Goal: Information Seeking & Learning: Learn about a topic

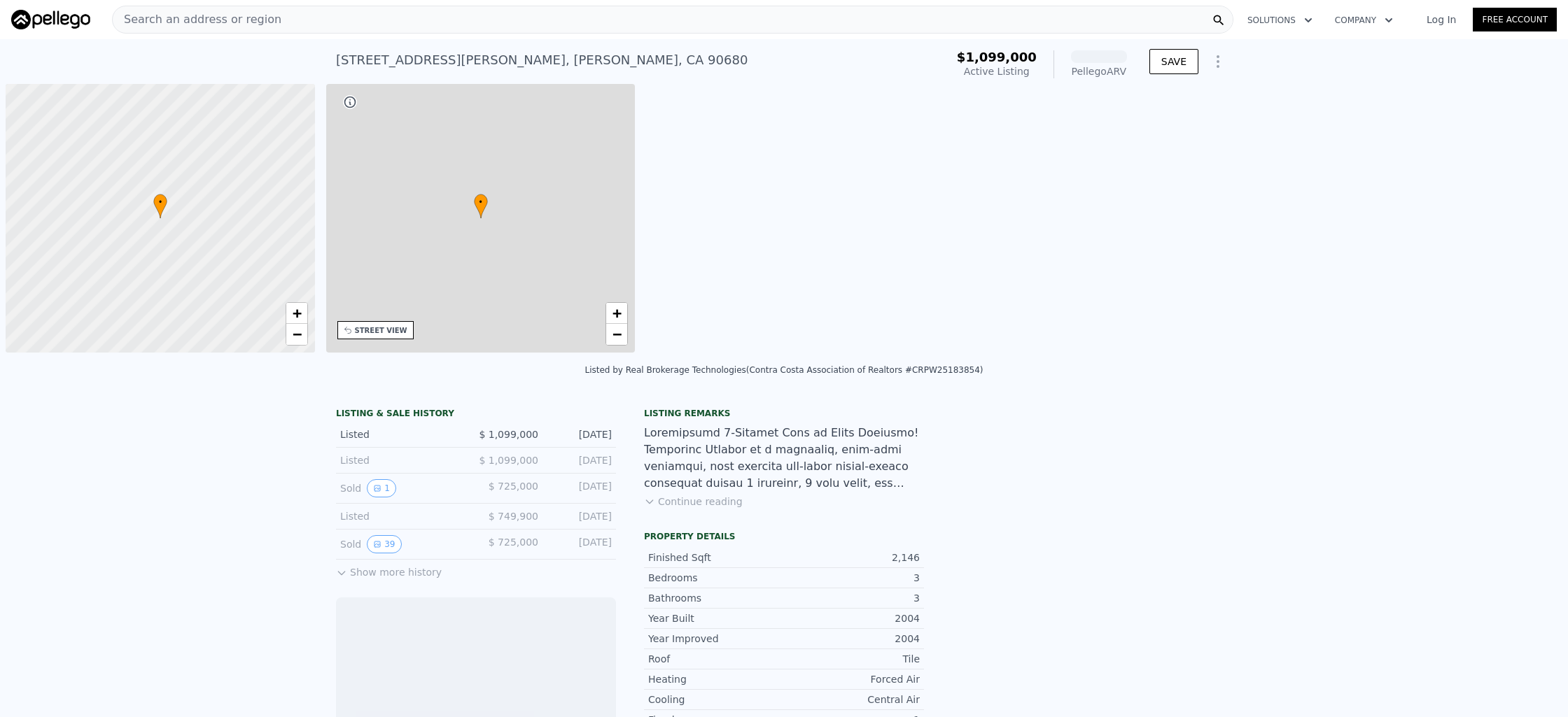
scroll to position [0, 5]
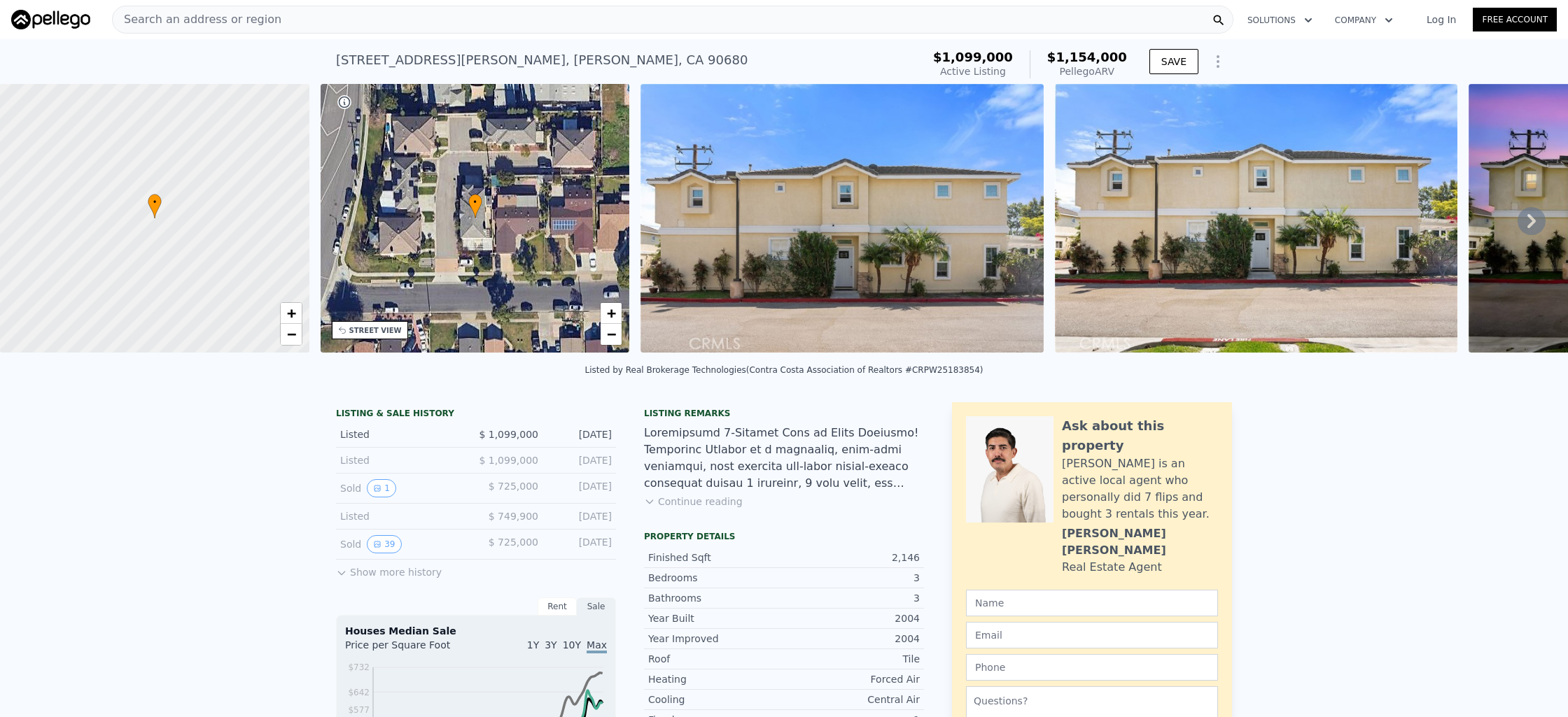
click at [959, 30] on div "Search an address or region" at bounding box center [673, 19] width 1121 height 28
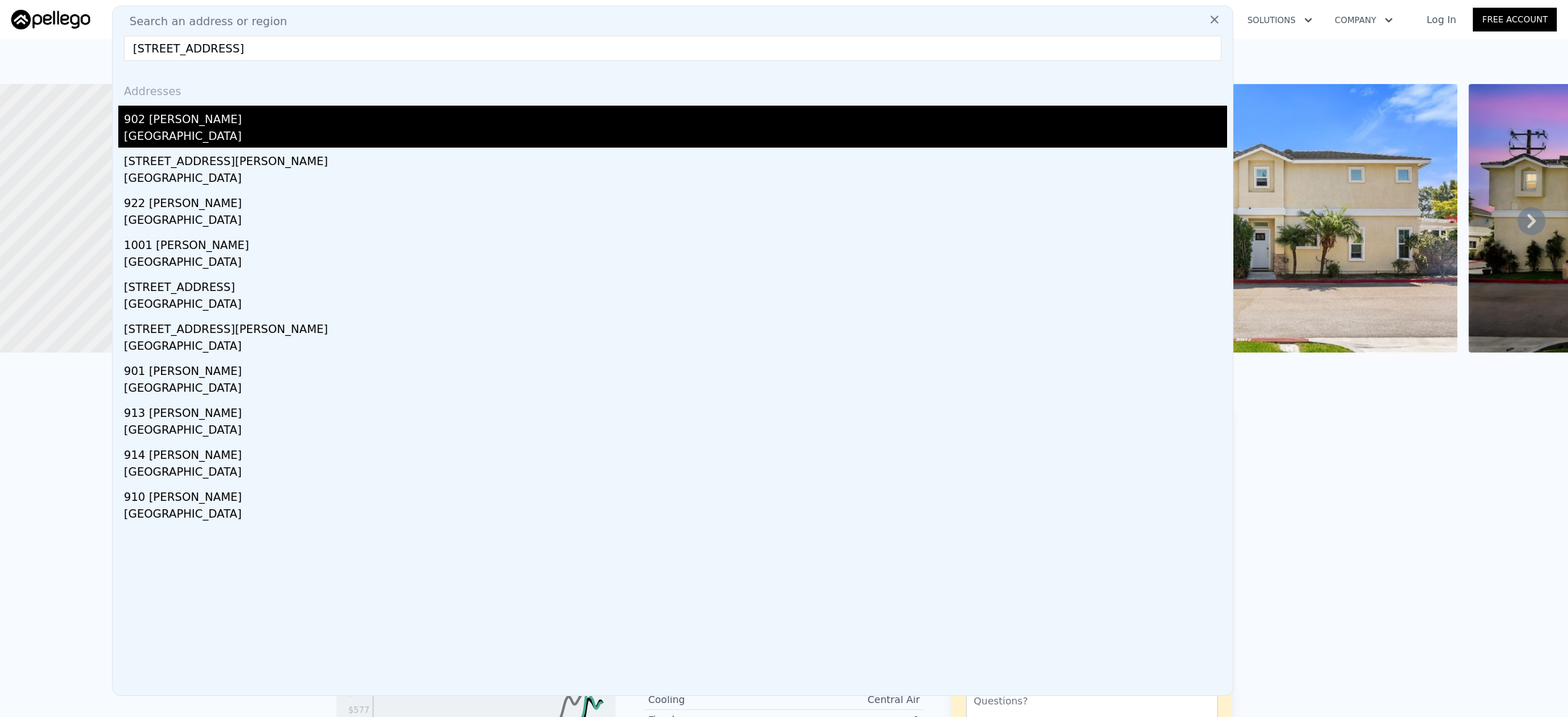
type input "902 Alene Circle, Santa Ana, CA 92703"
click at [942, 125] on div "902 [PERSON_NAME]" at bounding box center [676, 117] width 1103 height 22
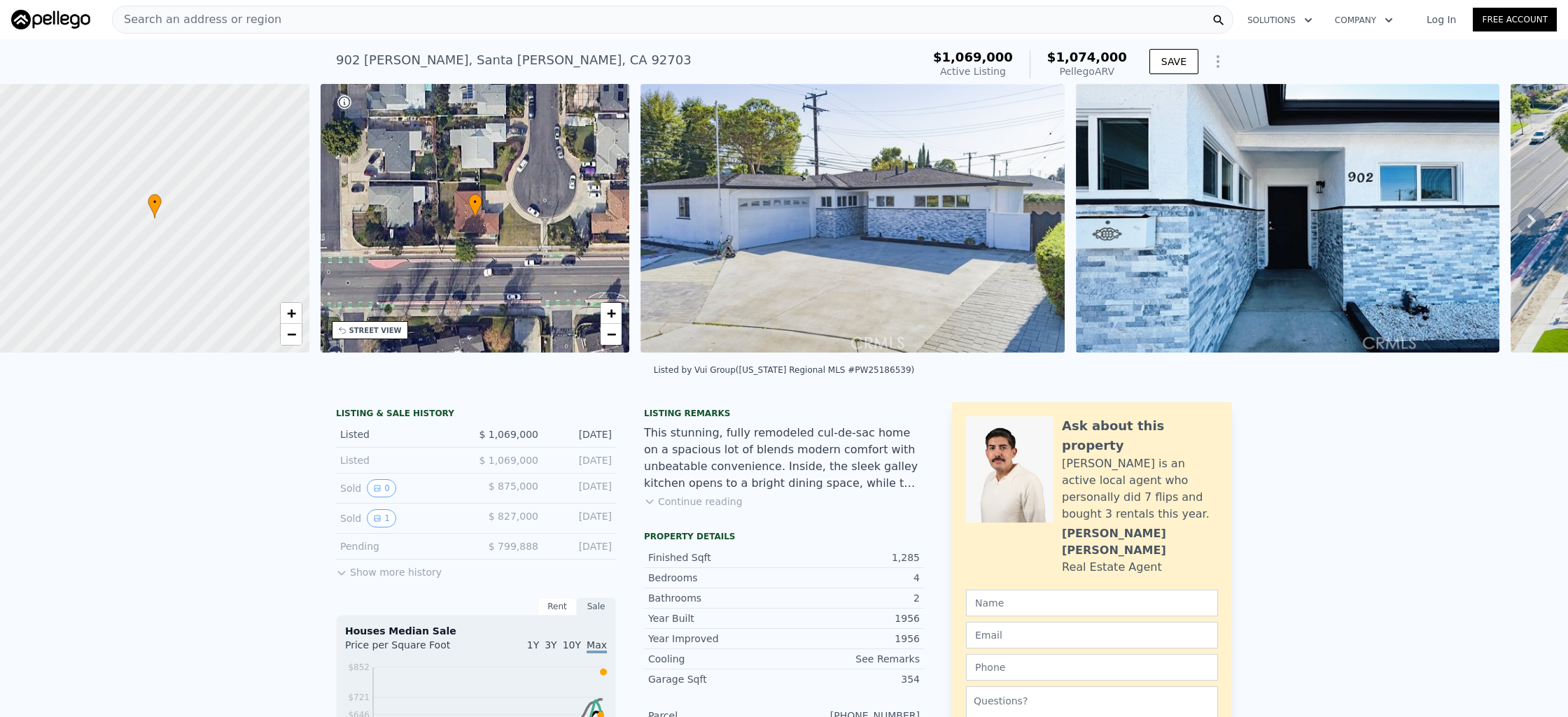
click at [1528, 227] on icon at bounding box center [1531, 221] width 28 height 28
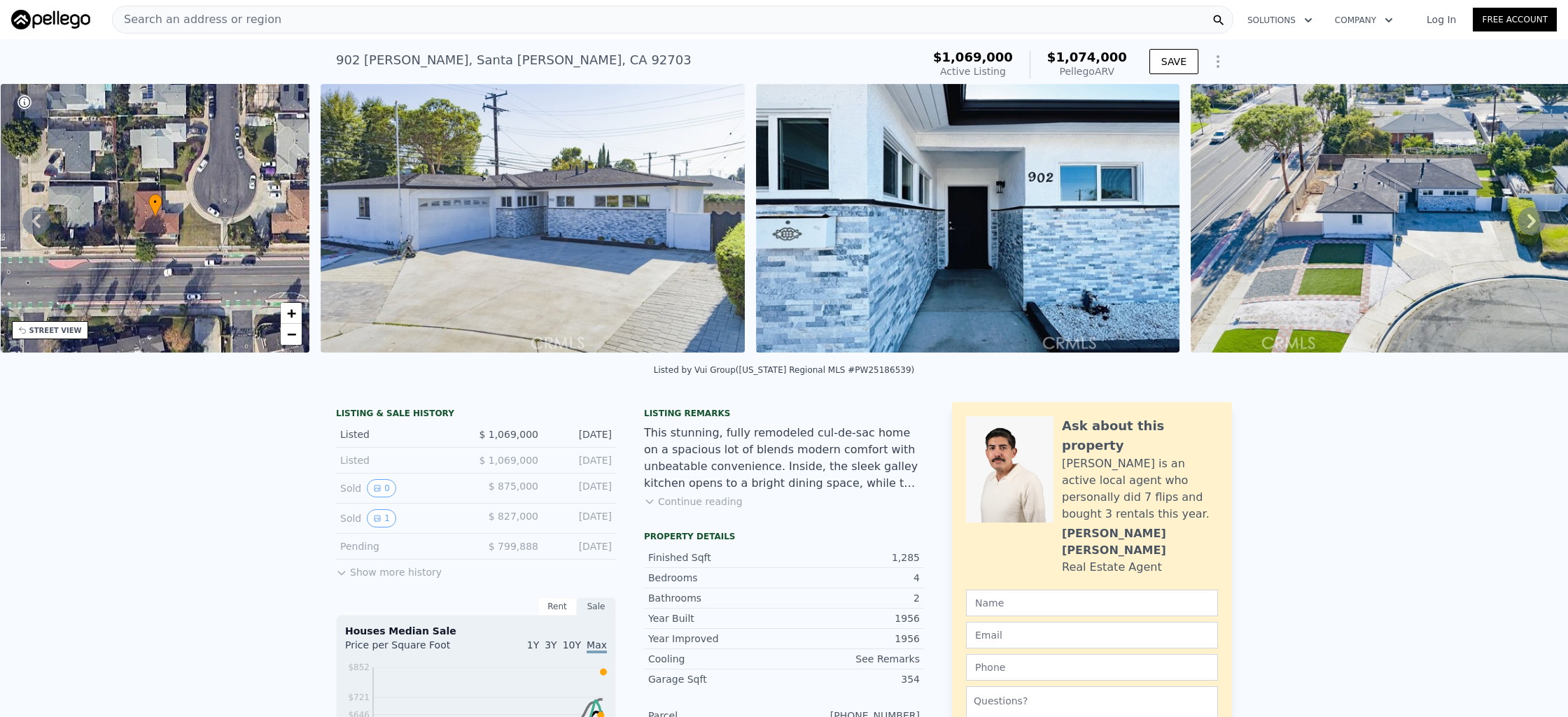
click at [1521, 225] on icon at bounding box center [1531, 221] width 28 height 28
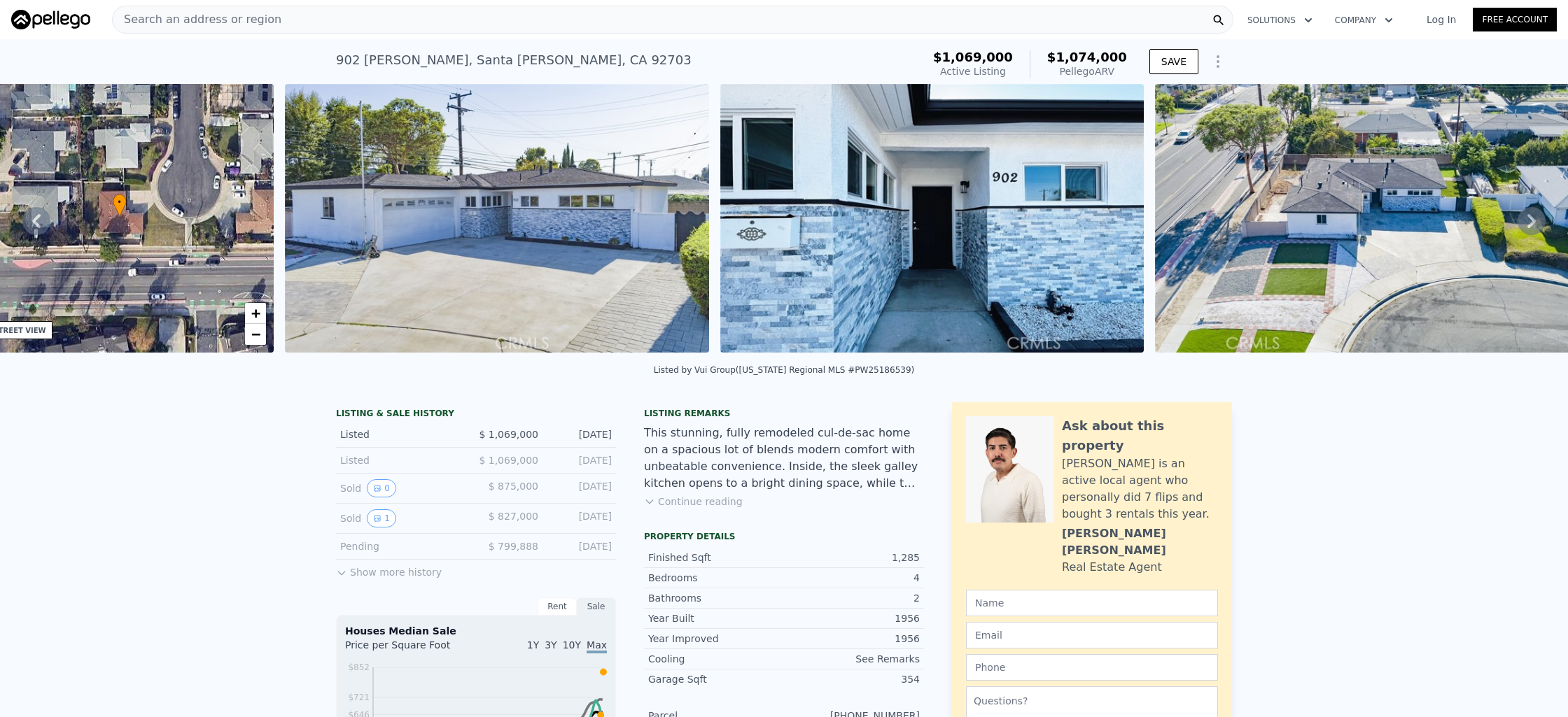
click at [1521, 223] on img at bounding box center [1367, 218] width 423 height 268
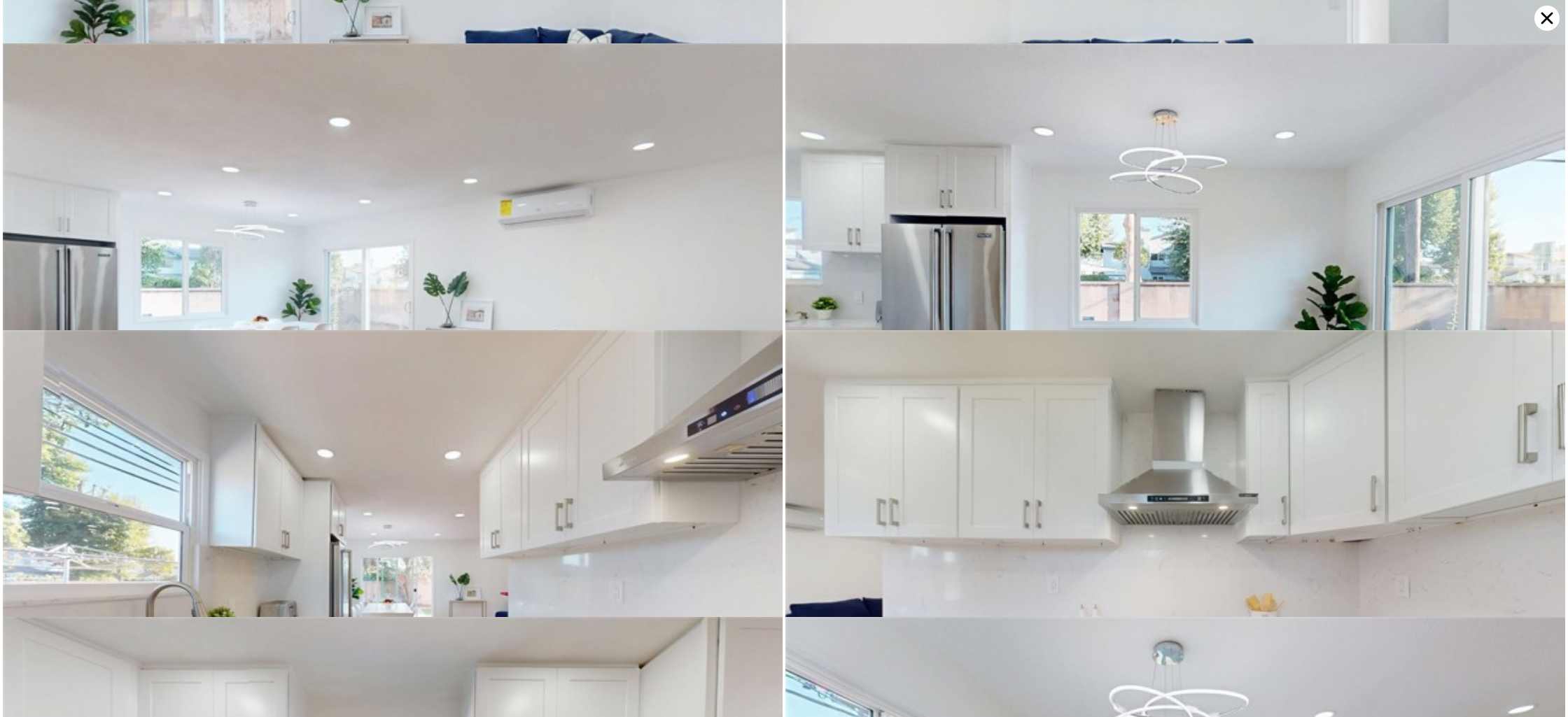
scroll to position [1434, 0]
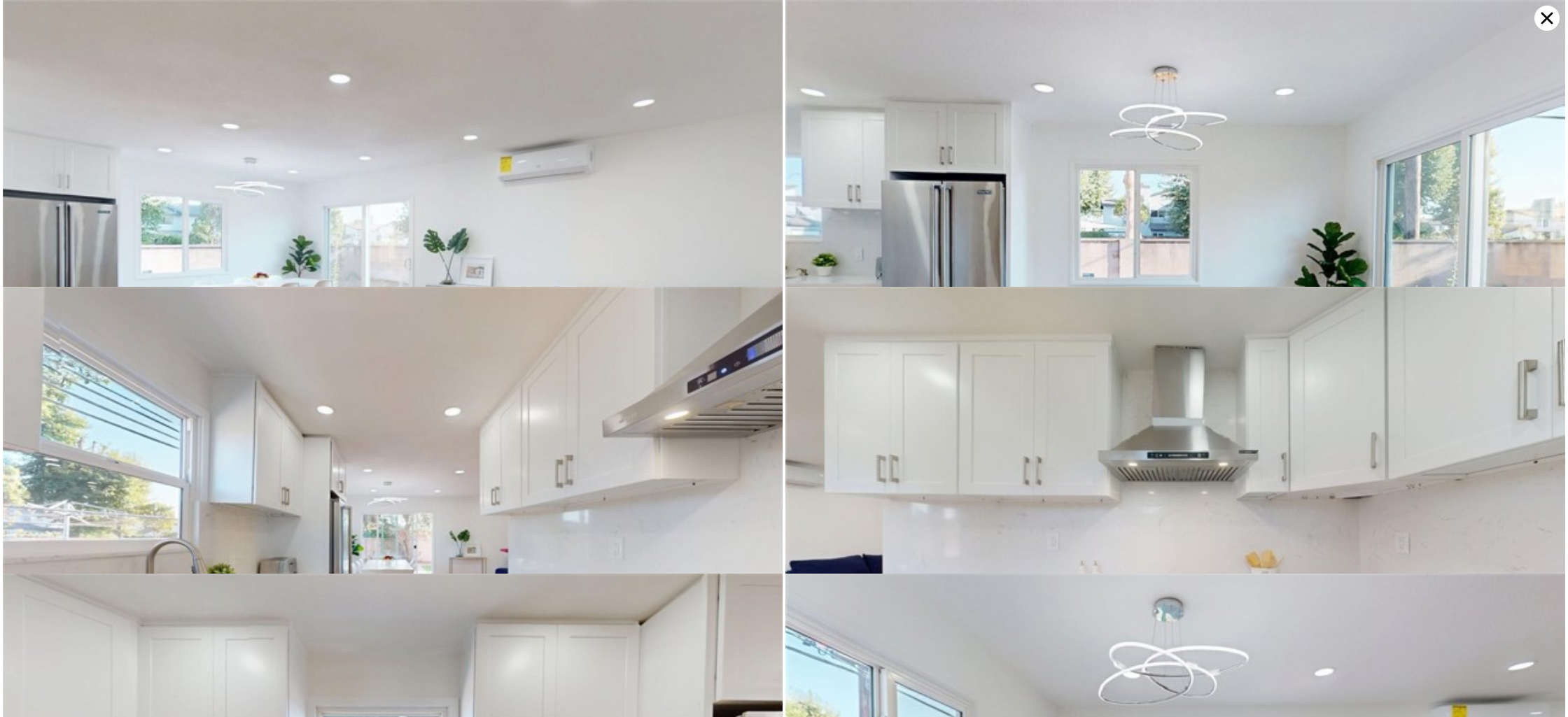
type input "2"
type input "3"
type input "1600"
type input "2048"
type input "2220"
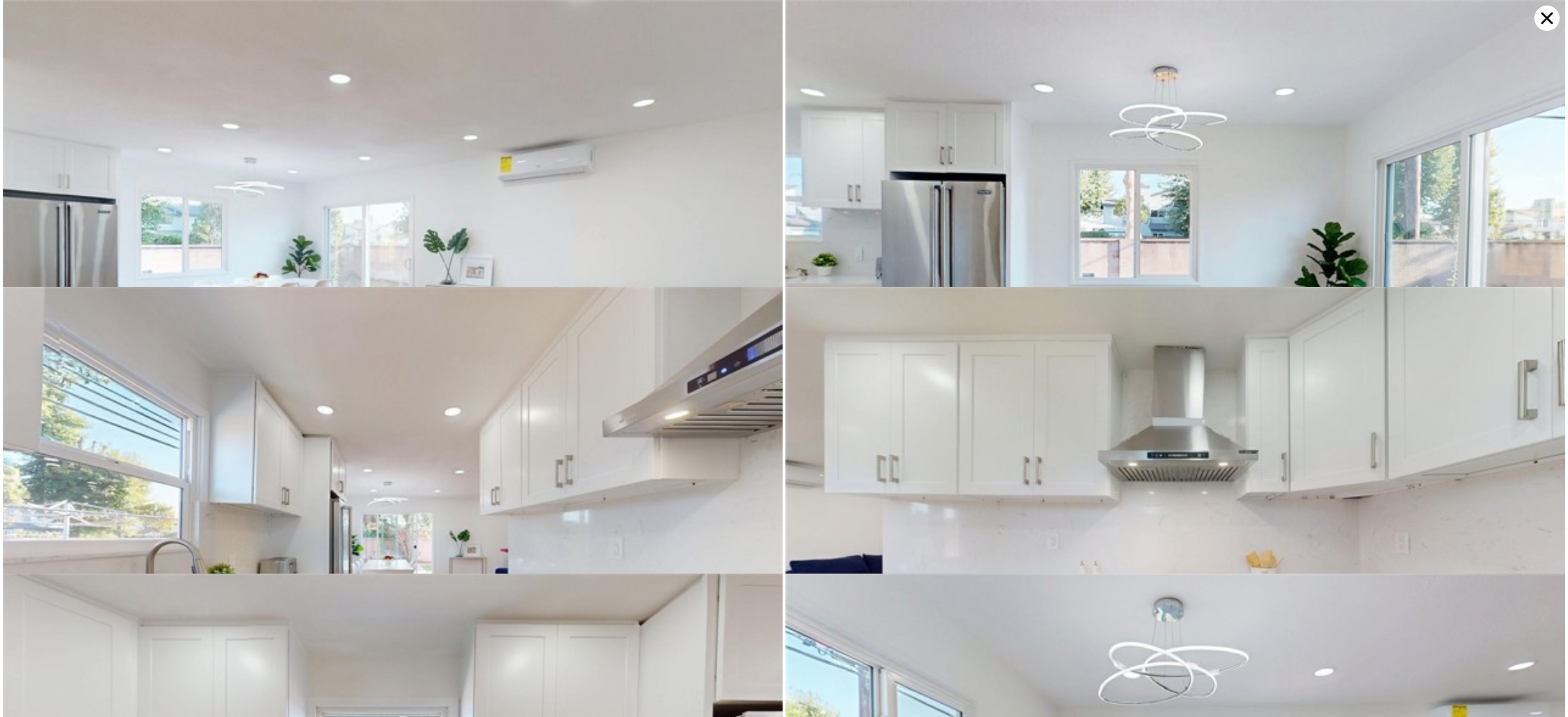
type input "6600"
type input "$ 1,154,000"
type input "5"
type input "-$ 80,778"
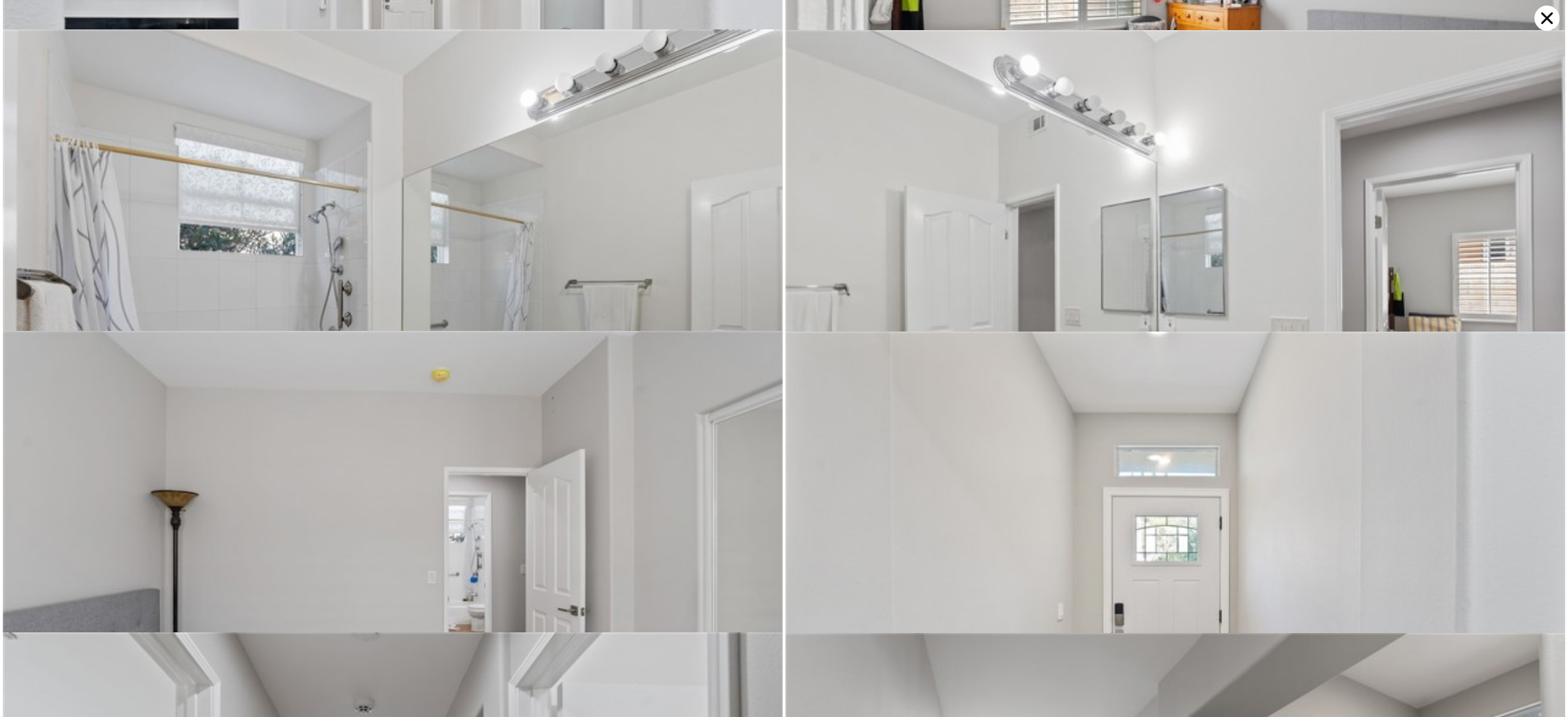
scroll to position [1507, 0]
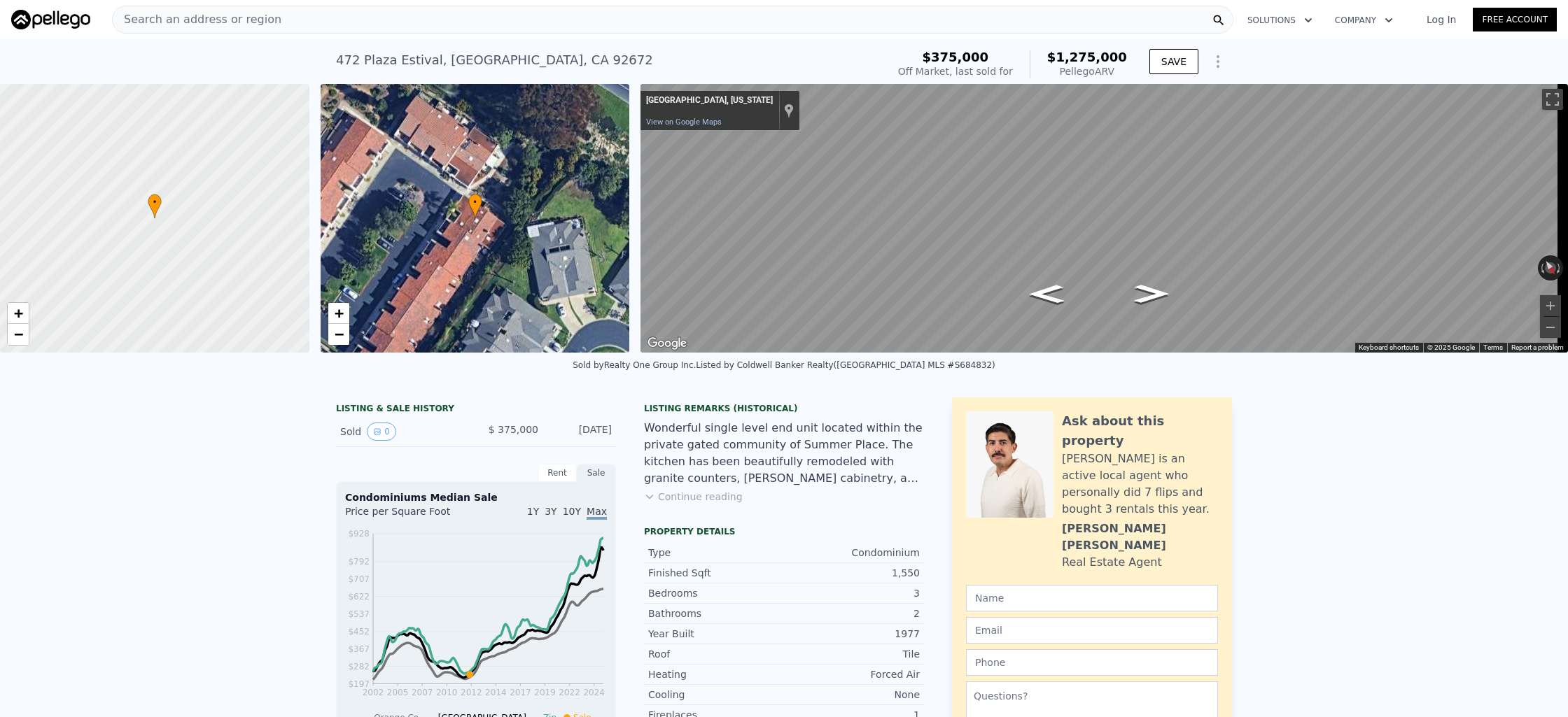
click at [491, 21] on div "Search an address or region" at bounding box center [673, 19] width 1121 height 28
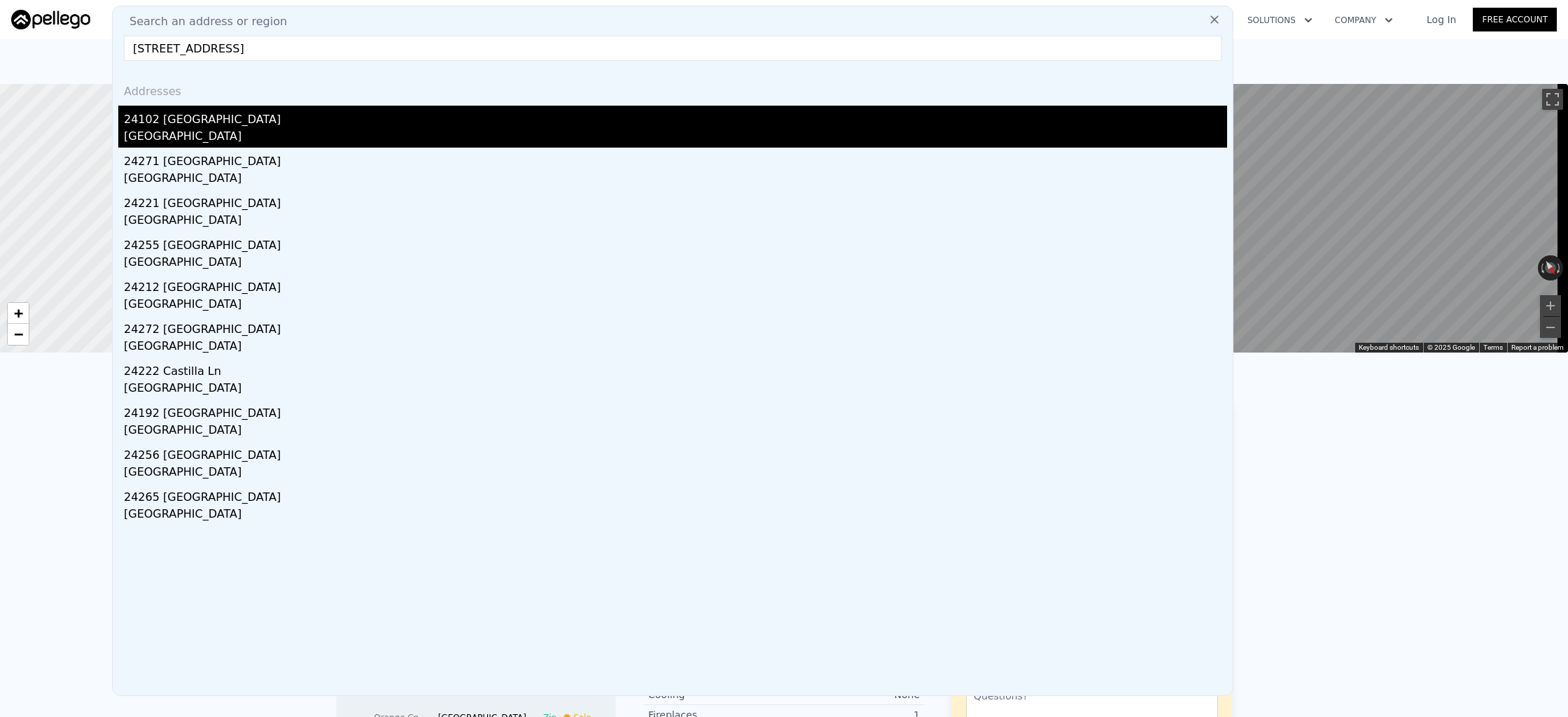
type input "[STREET_ADDRESS]"
click at [483, 110] on div "24102 [GEOGRAPHIC_DATA]" at bounding box center [676, 117] width 1103 height 22
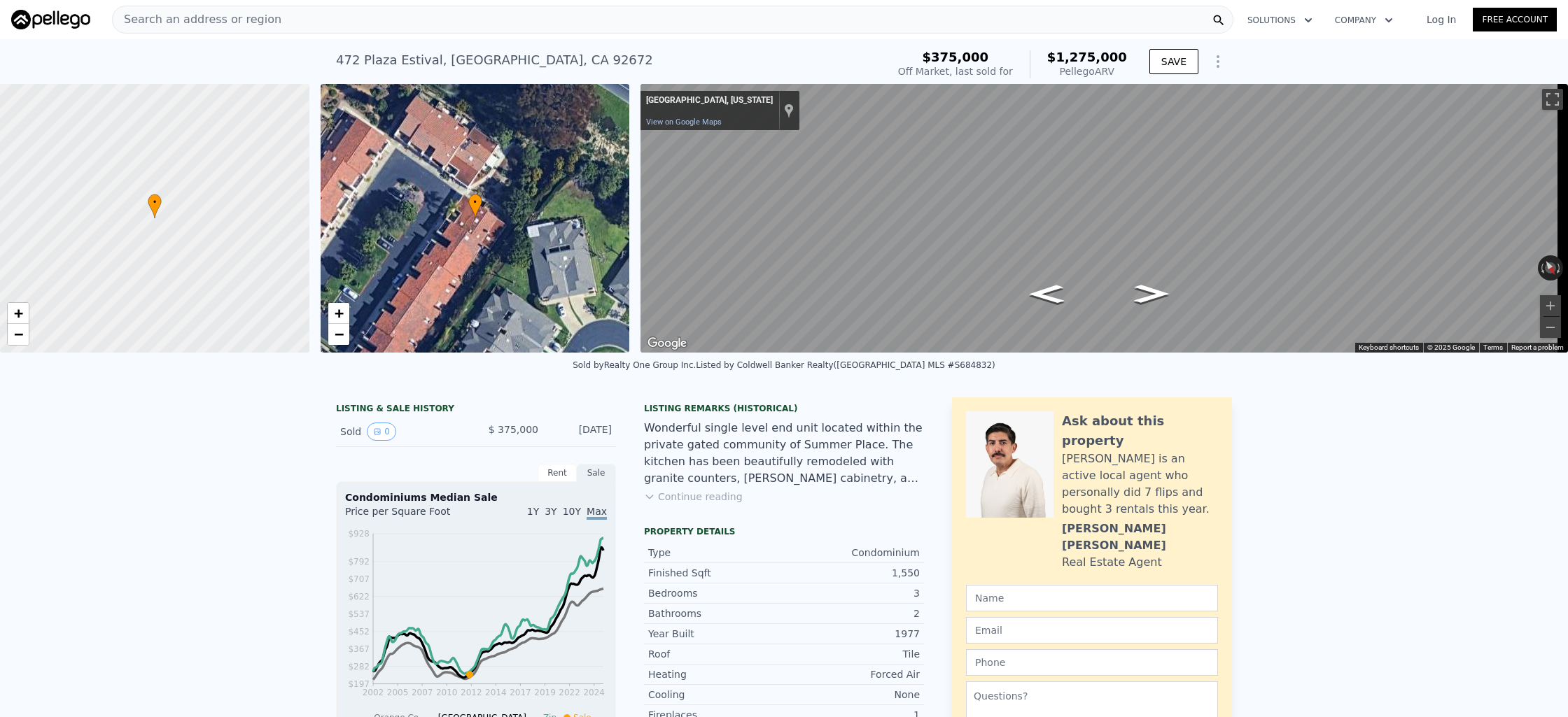
type input "3"
type input "2"
type input "1178"
type input "1560"
type input "5562"
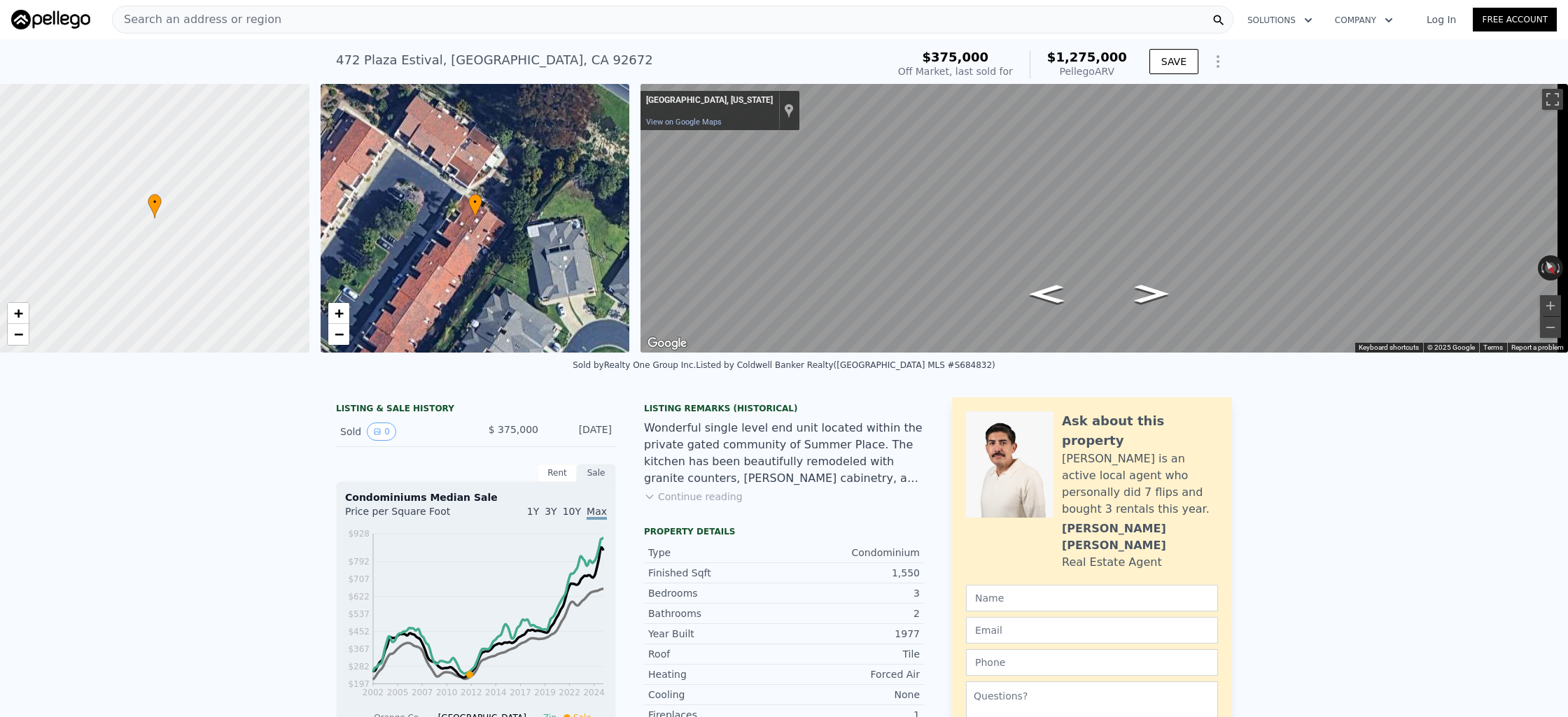
type input "8887"
type input "$ 1,092,000"
type input "$ 68,047"
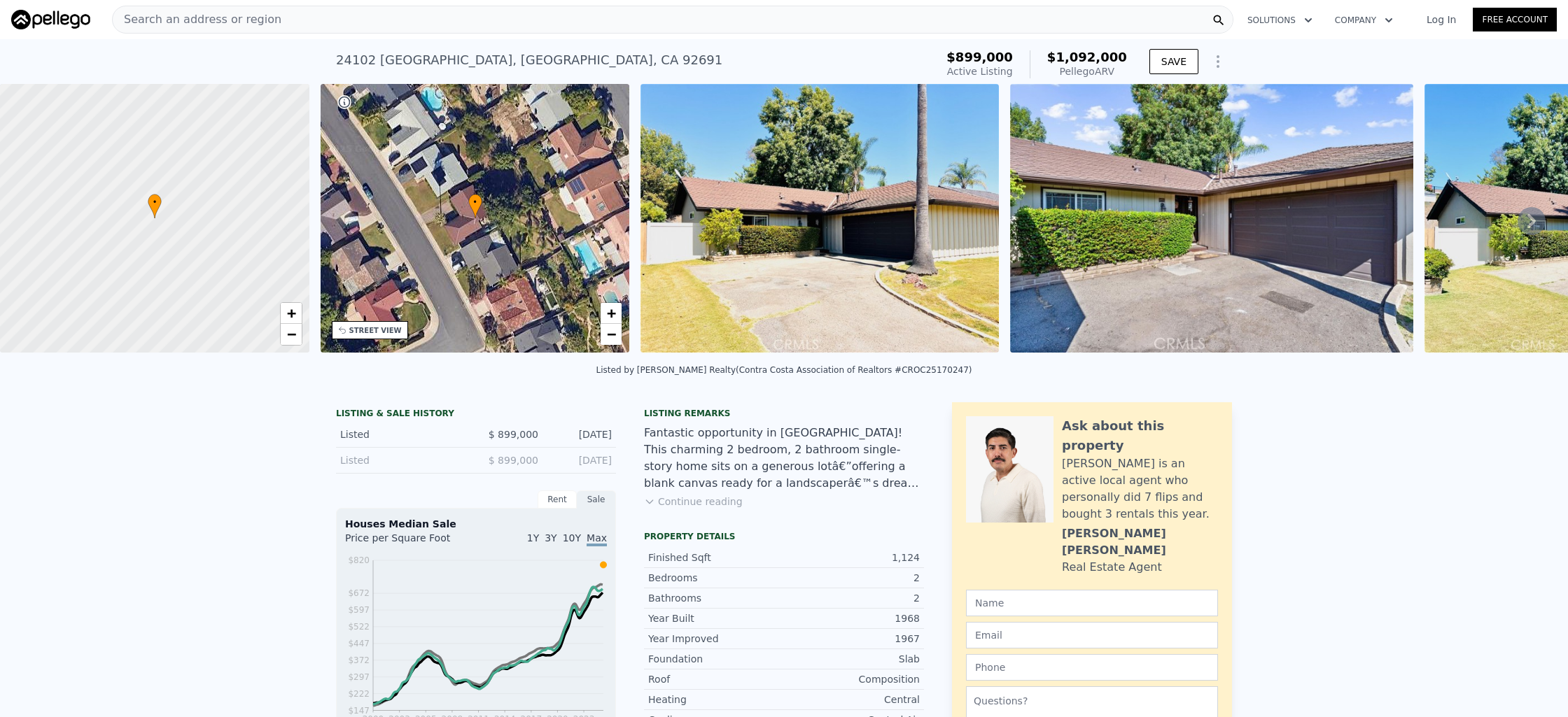
click at [344, 20] on div "Search an address or region" at bounding box center [673, 19] width 1121 height 28
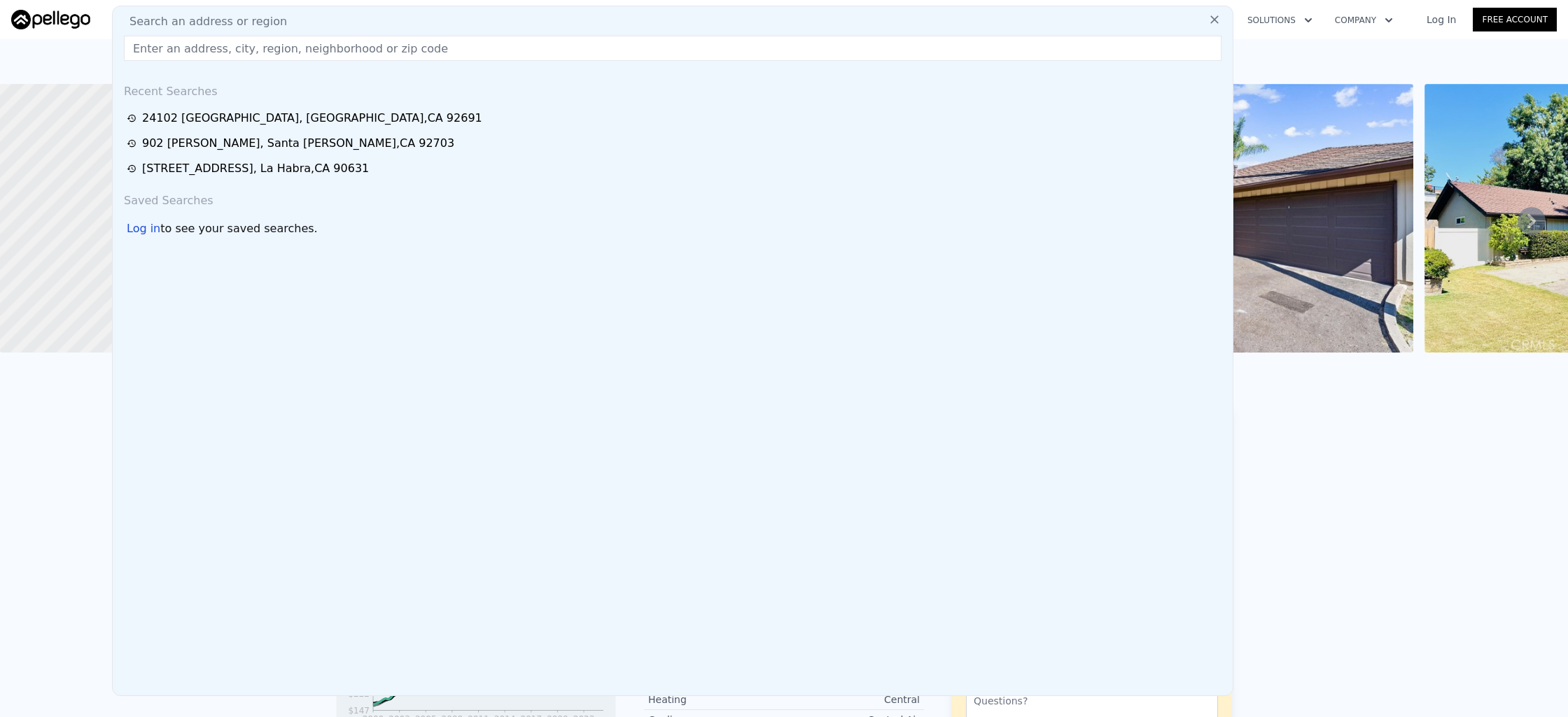
click at [344, 20] on div "Search an address or region" at bounding box center [673, 22] width 1109 height 16
click at [334, 61] on div "Search an address or region Recent Searches [STREET_ADDRESS] [STREET_ADDRESS] […" at bounding box center [673, 351] width 1121 height 691
click at [335, 55] on input "text" at bounding box center [673, 49] width 1097 height 25
paste input "[STREET_ADDRESS]"
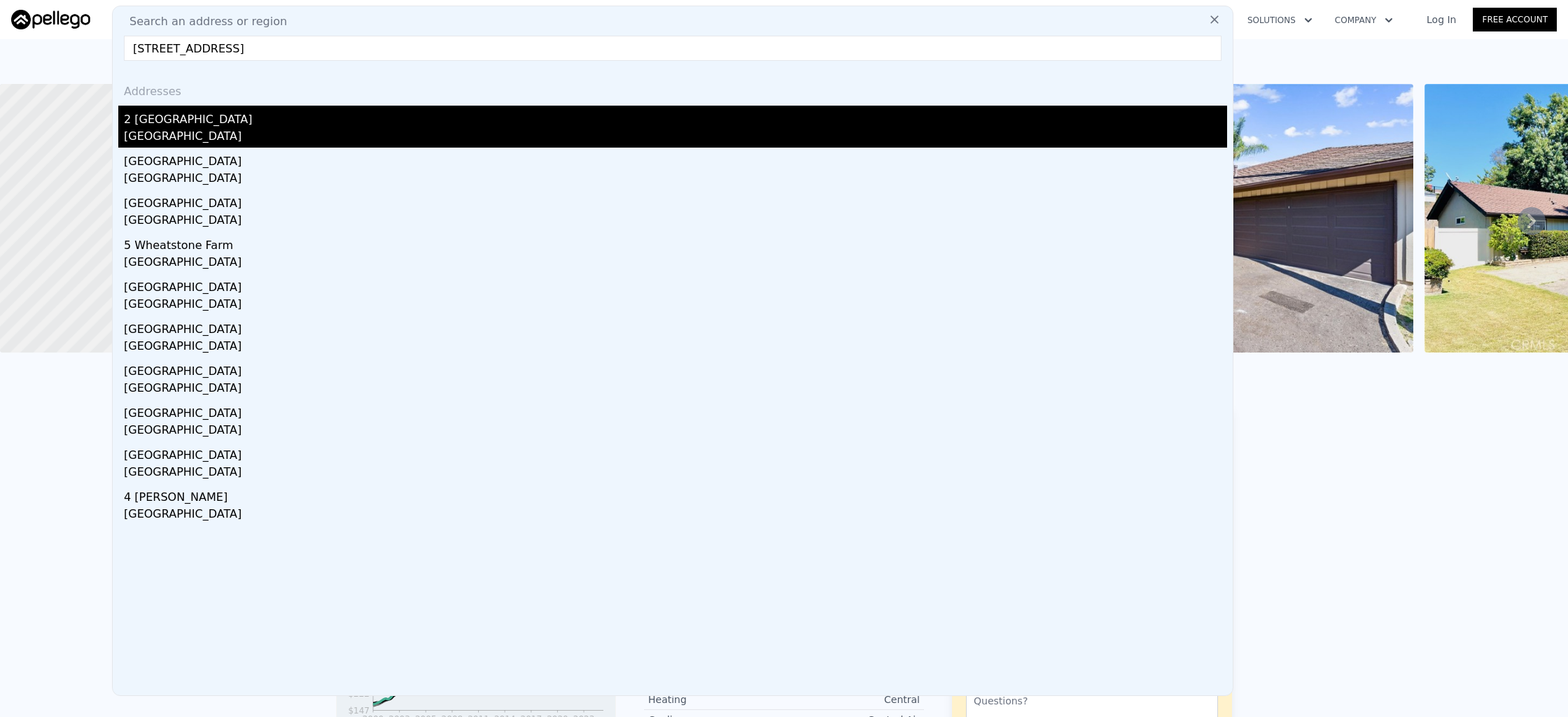
type input "[STREET_ADDRESS]"
click at [316, 113] on div "2 [GEOGRAPHIC_DATA]" at bounding box center [676, 117] width 1103 height 22
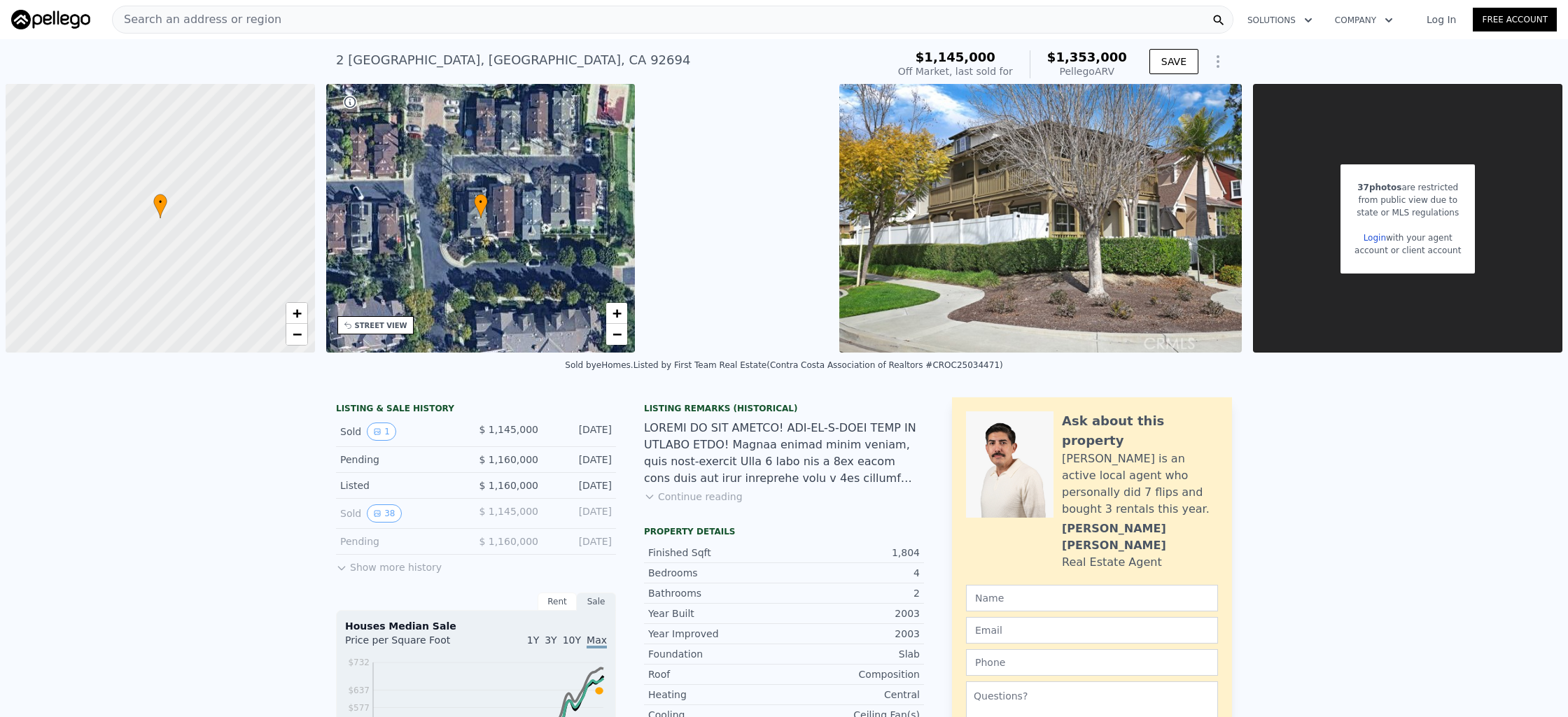
click at [280, 25] on div "Search an address or region" at bounding box center [673, 19] width 1121 height 28
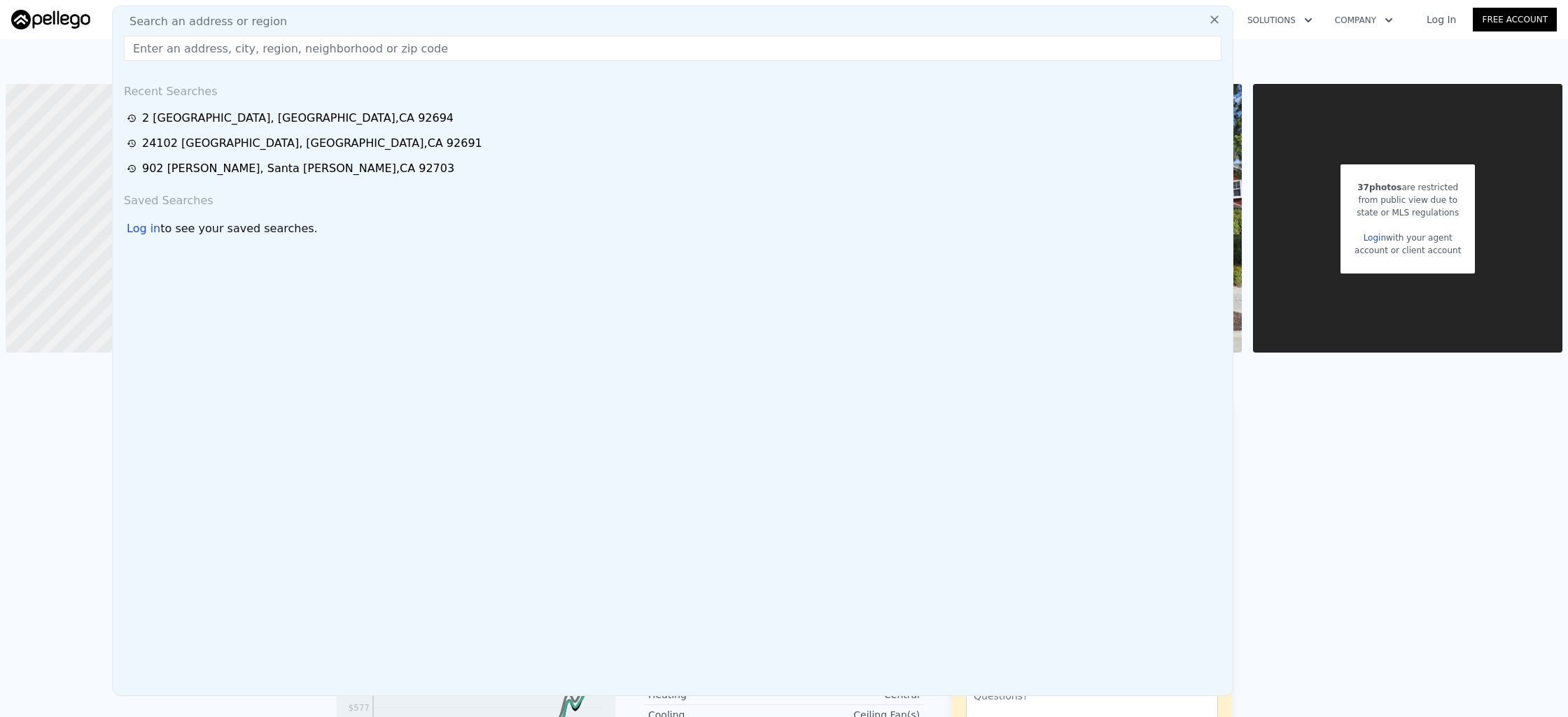
click at [278, 21] on div "Search an address or region" at bounding box center [673, 22] width 1109 height 16
click at [247, 53] on input "text" at bounding box center [673, 49] width 1097 height 25
paste input "[STREET_ADDRESS]"
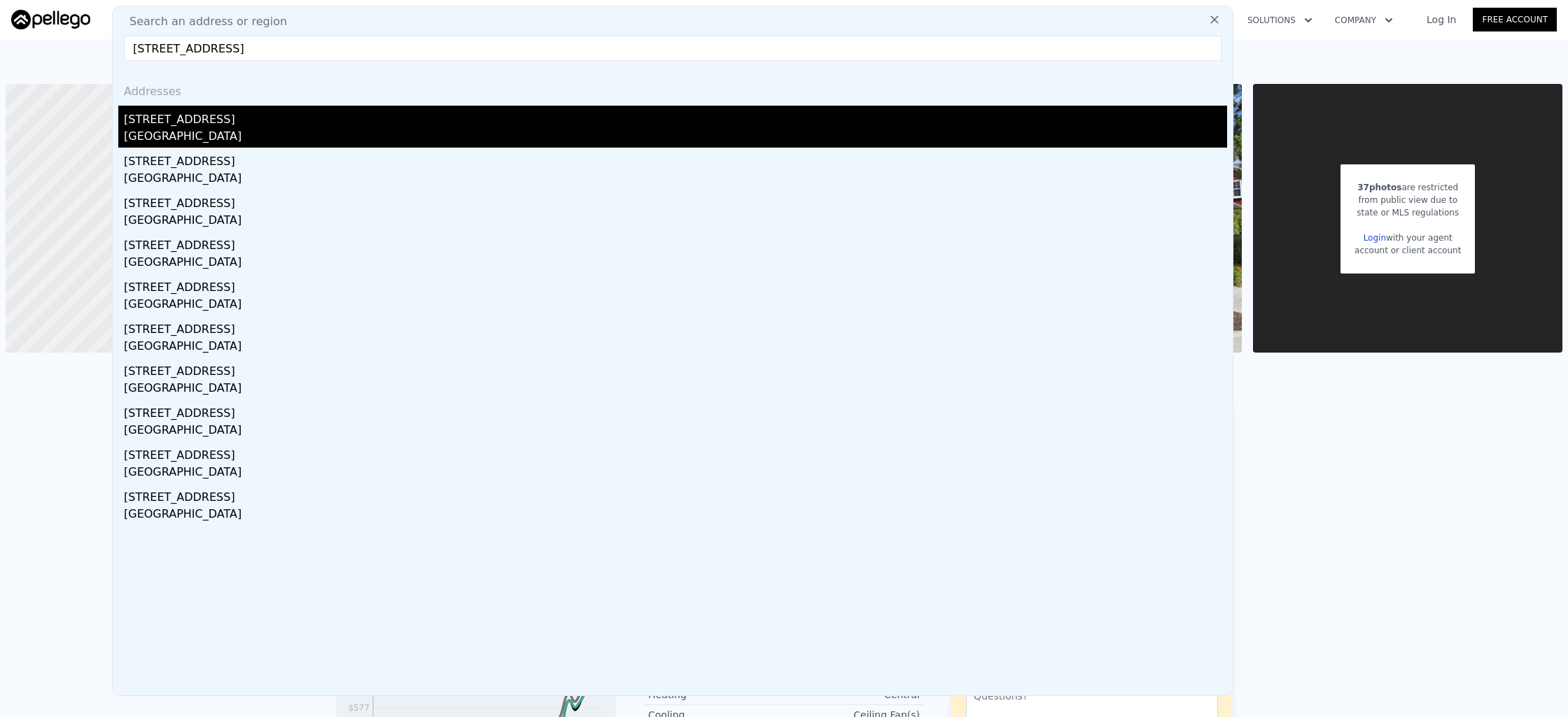
type input "[STREET_ADDRESS]"
click at [380, 126] on div "[STREET_ADDRESS]" at bounding box center [676, 117] width 1103 height 22
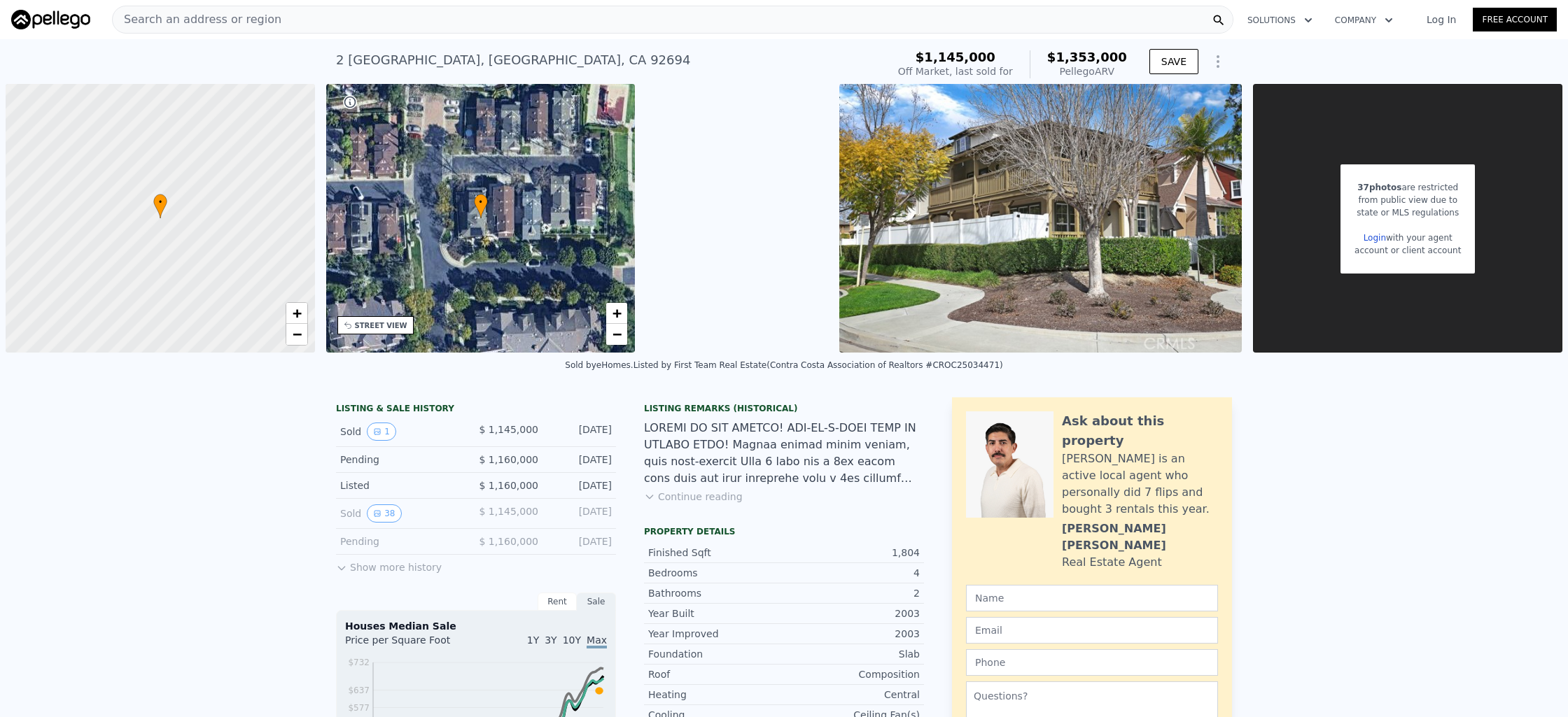
type input "3"
type input "5"
type input "1"
type input "3"
type input "1384"
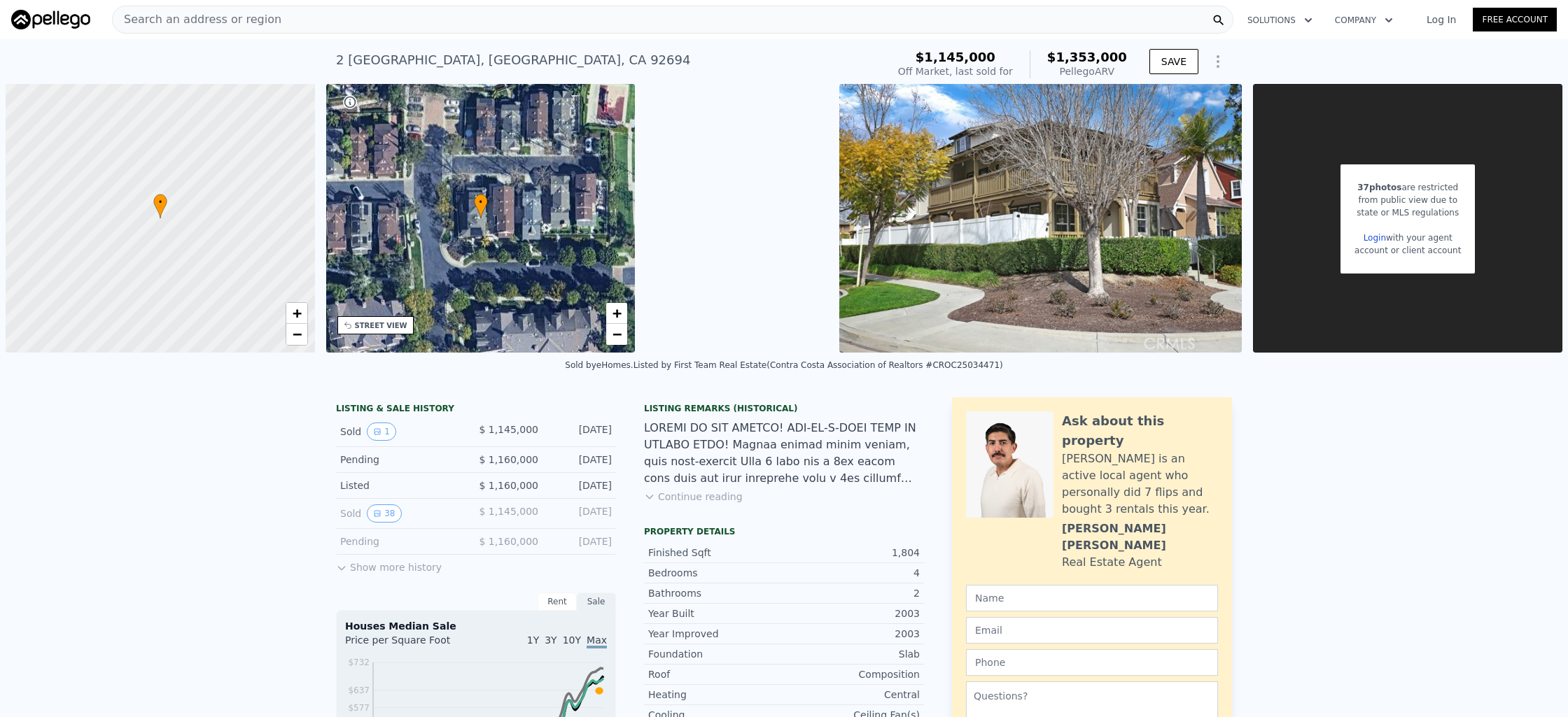
type input "2078"
type input "6090"
type input "7500"
type input "$ 1,095,000"
type input "7"
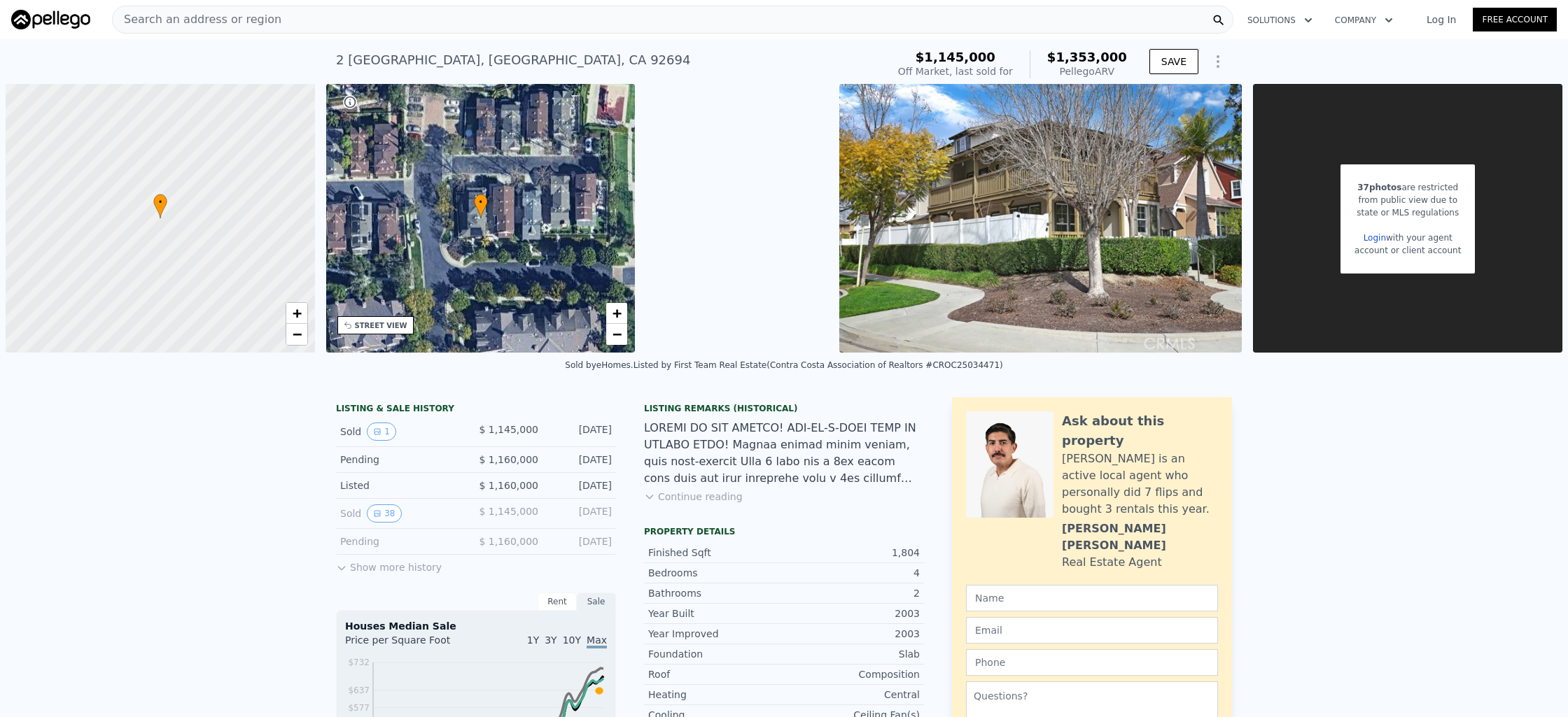
type input "-$ 97,303"
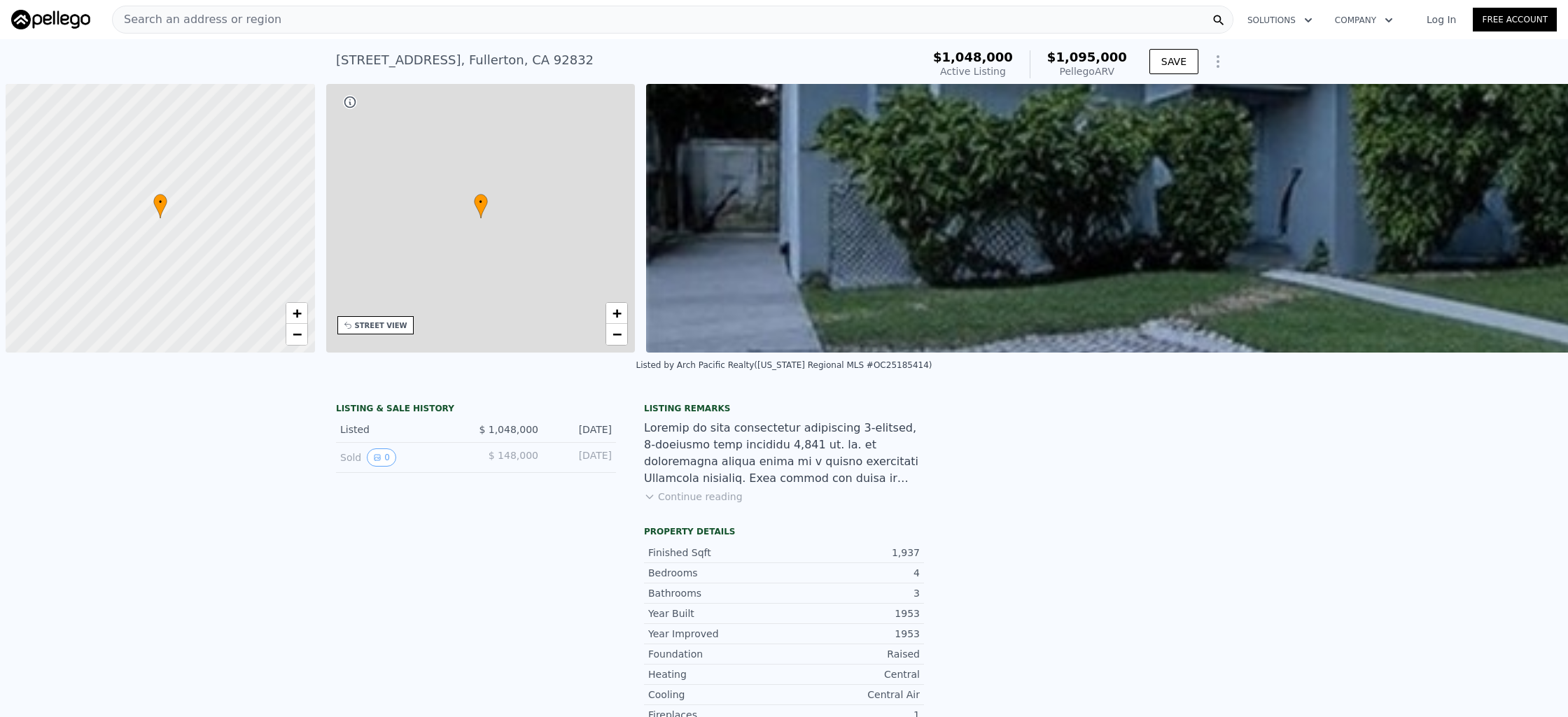
scroll to position [0, 5]
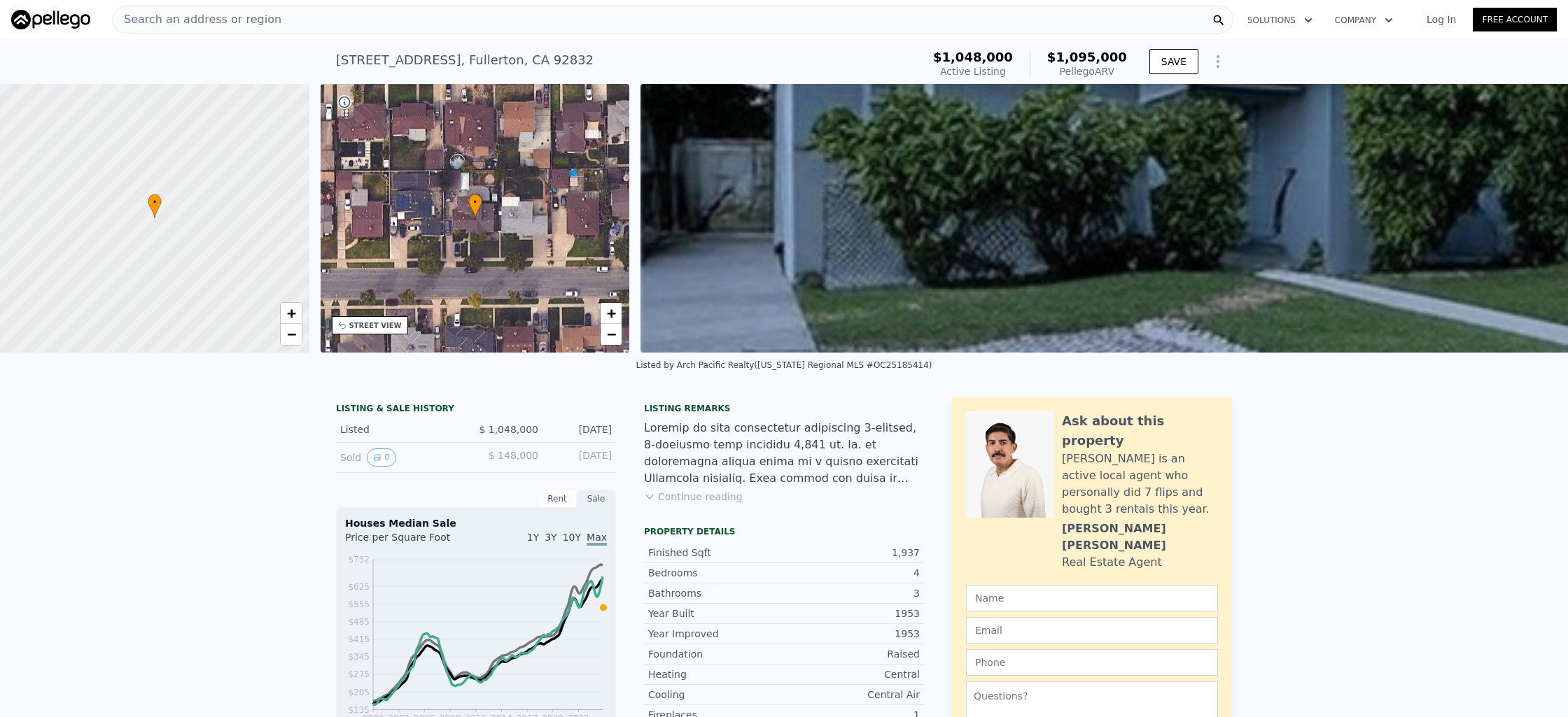
click at [310, 10] on div "Search an address or region" at bounding box center [673, 19] width 1121 height 28
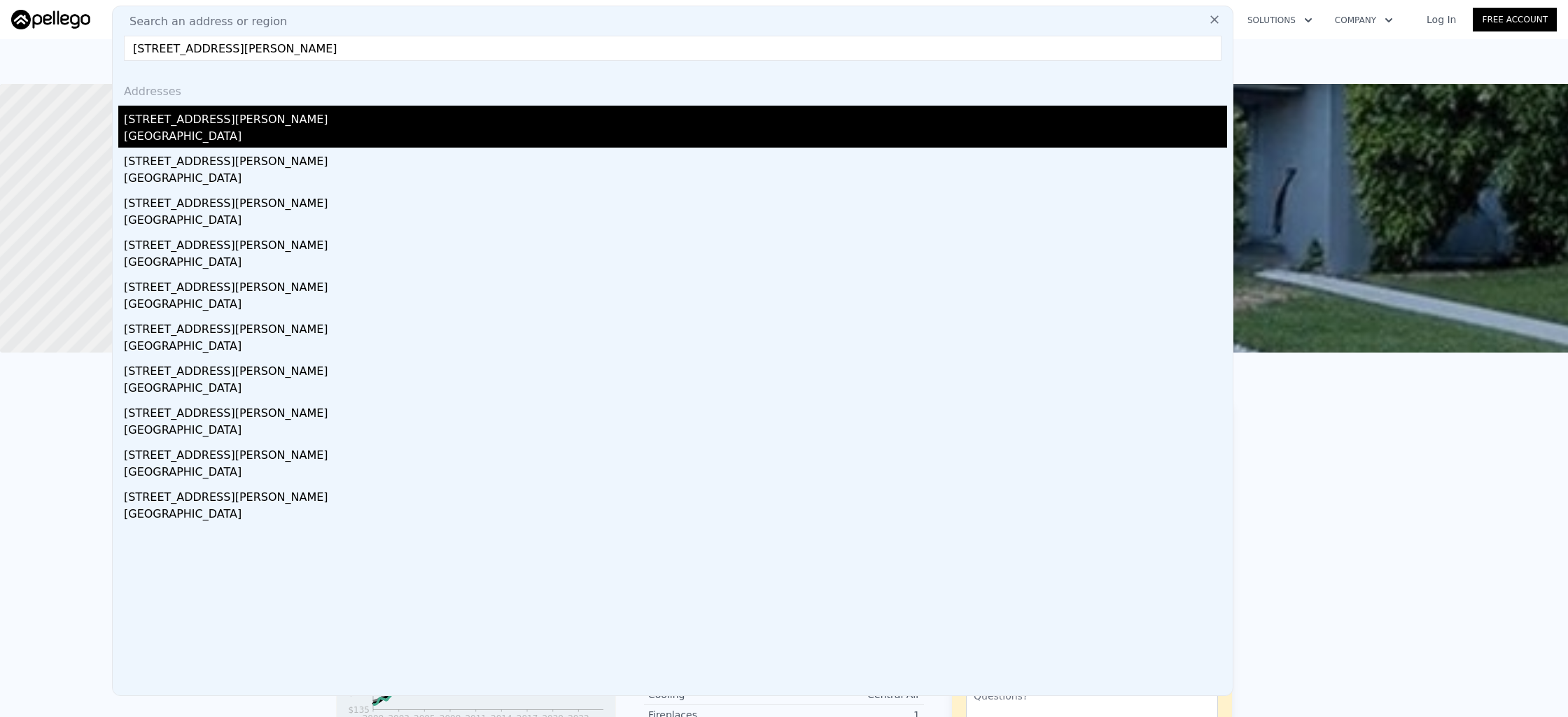
type input "[STREET_ADDRESS][PERSON_NAME]"
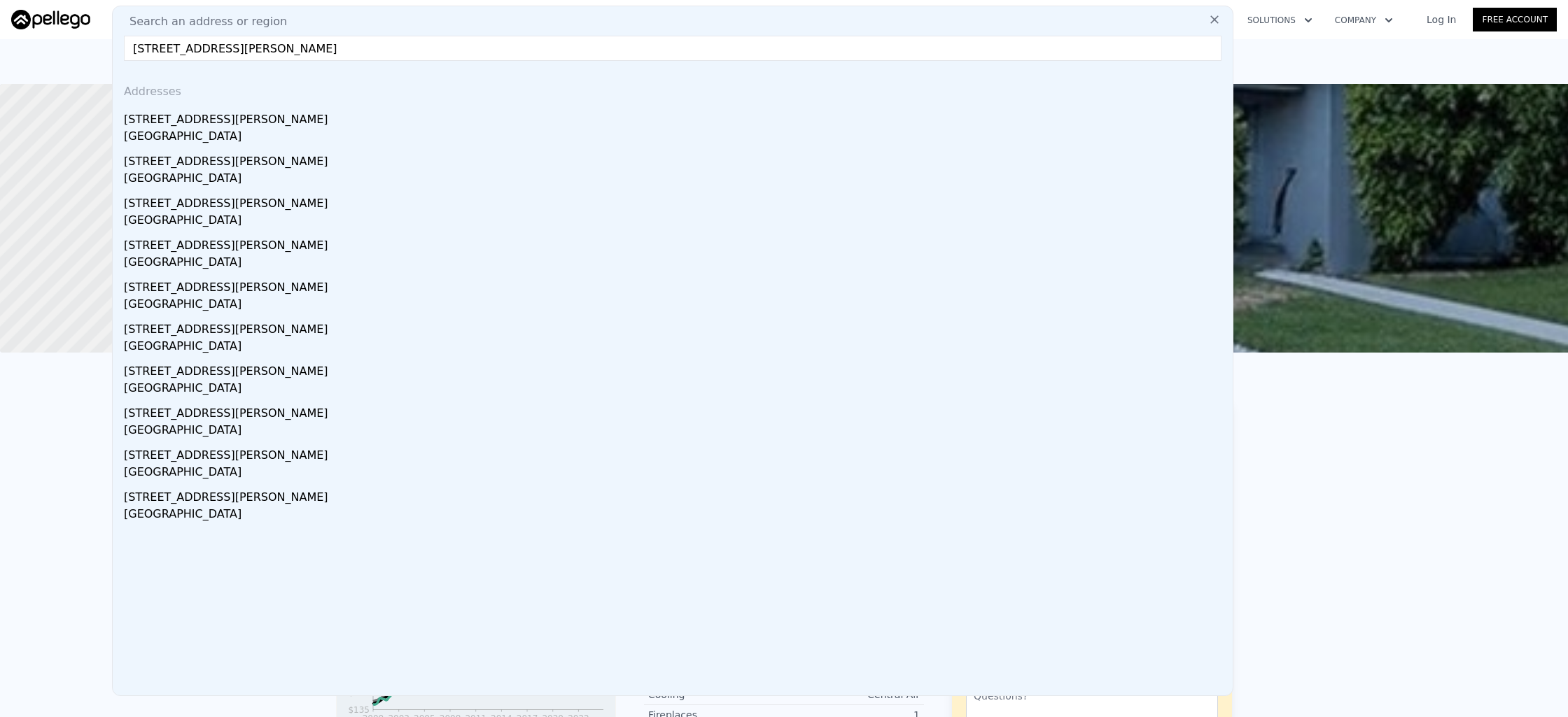
drag, startPoint x: 309, startPoint y: 117, endPoint x: 322, endPoint y: 103, distance: 19.1
click at [308, 122] on div "[STREET_ADDRESS][PERSON_NAME]" at bounding box center [676, 117] width 1103 height 22
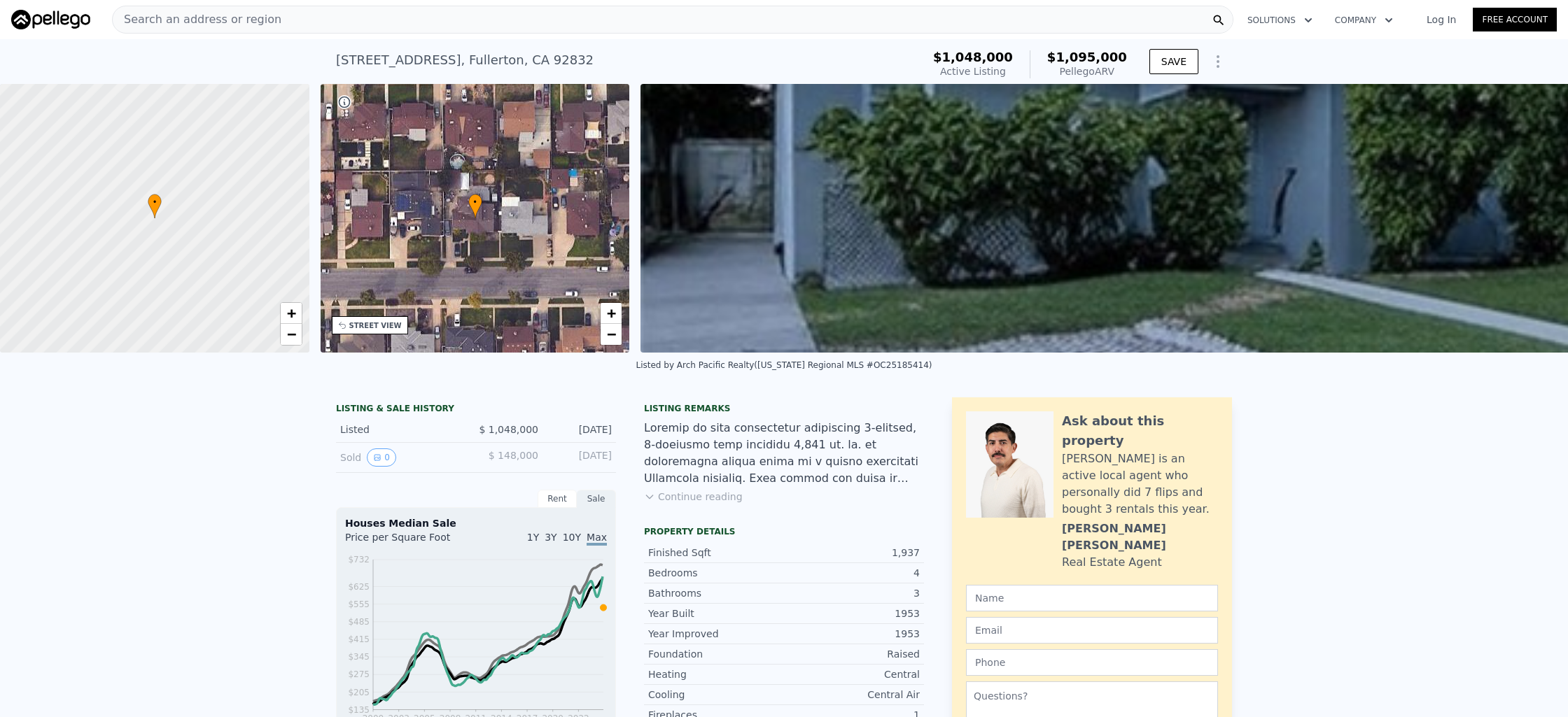
type input "4"
type input "2"
type input "4"
type input "2123"
type input "3032"
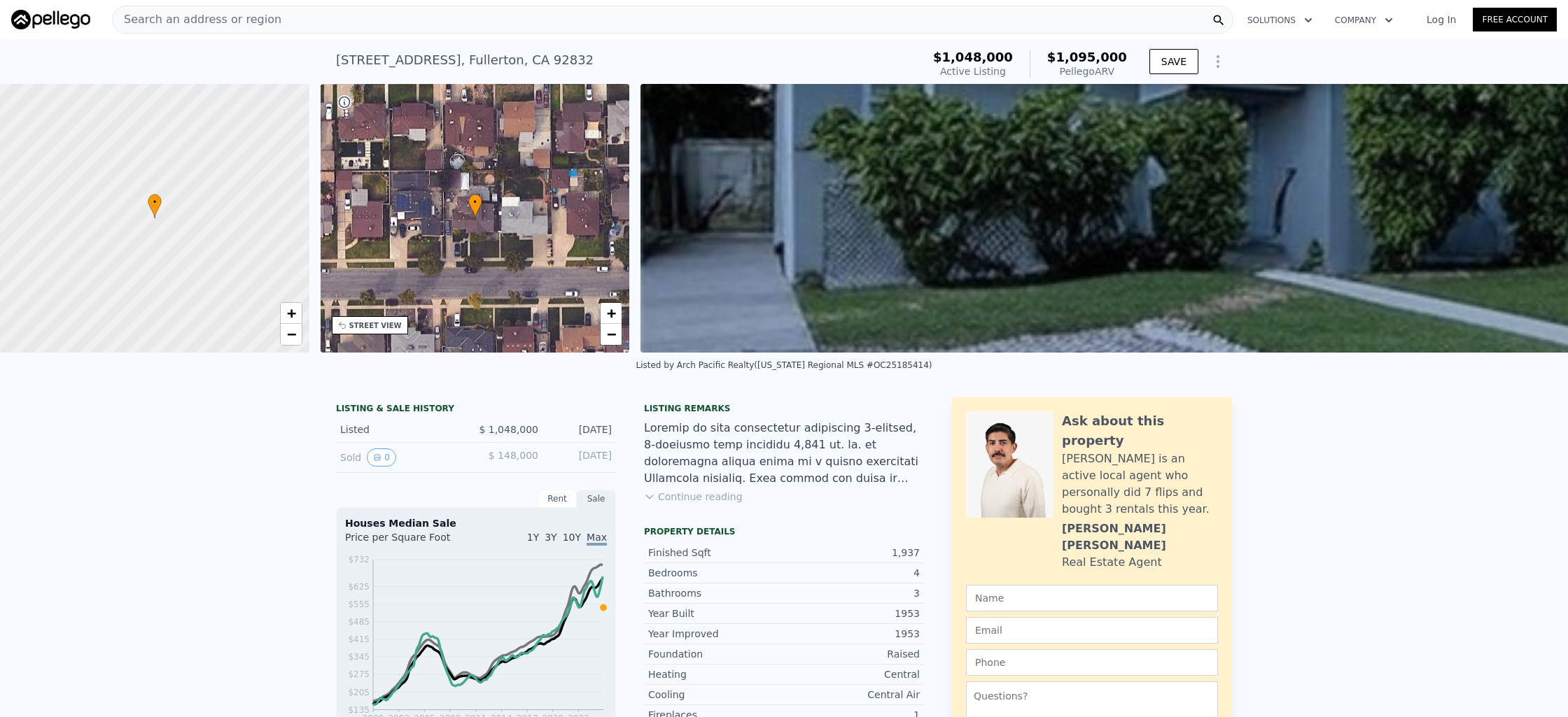
type input "3854"
type input "10800"
type input "$ 1,493,000"
type input "8"
type input "$ 158,781"
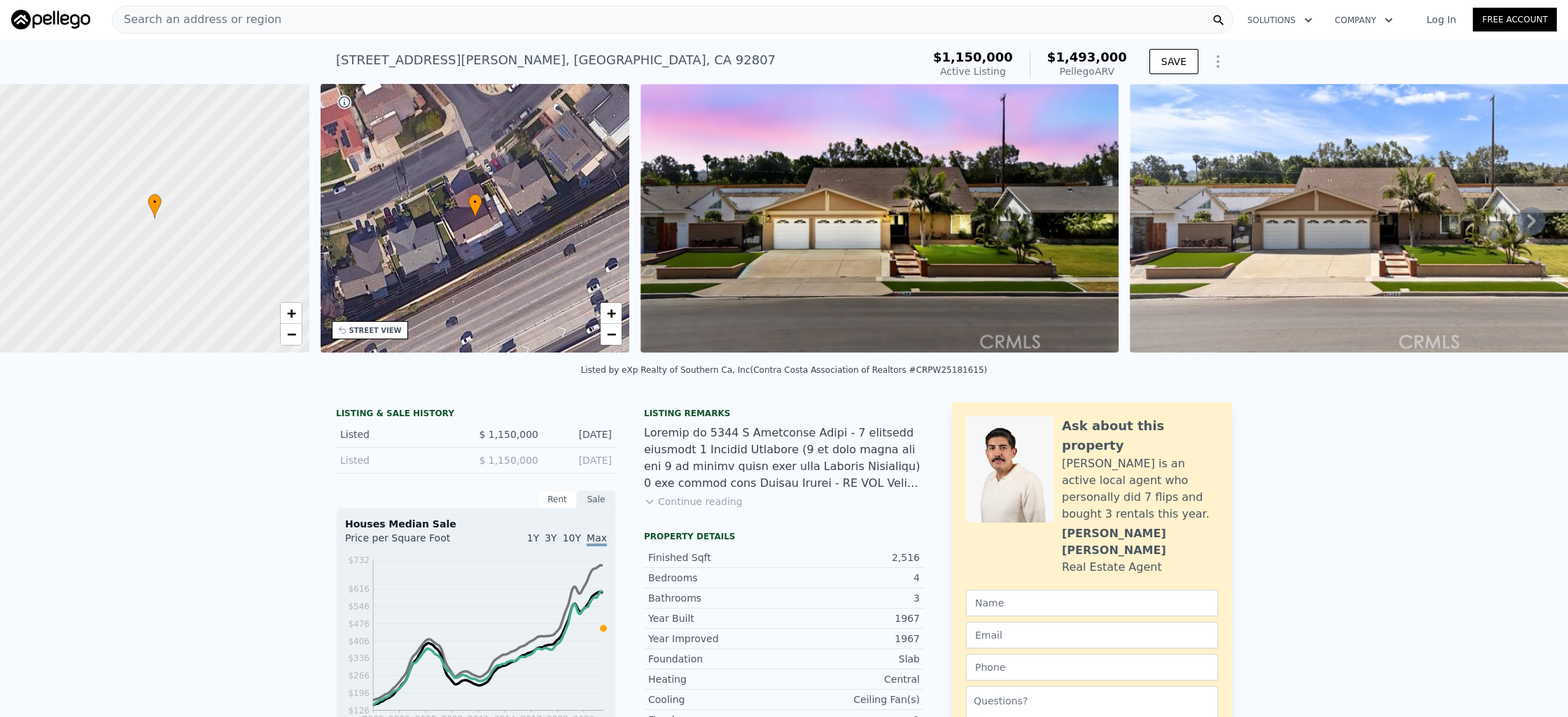
click at [423, 19] on div "Search an address or region" at bounding box center [673, 19] width 1121 height 28
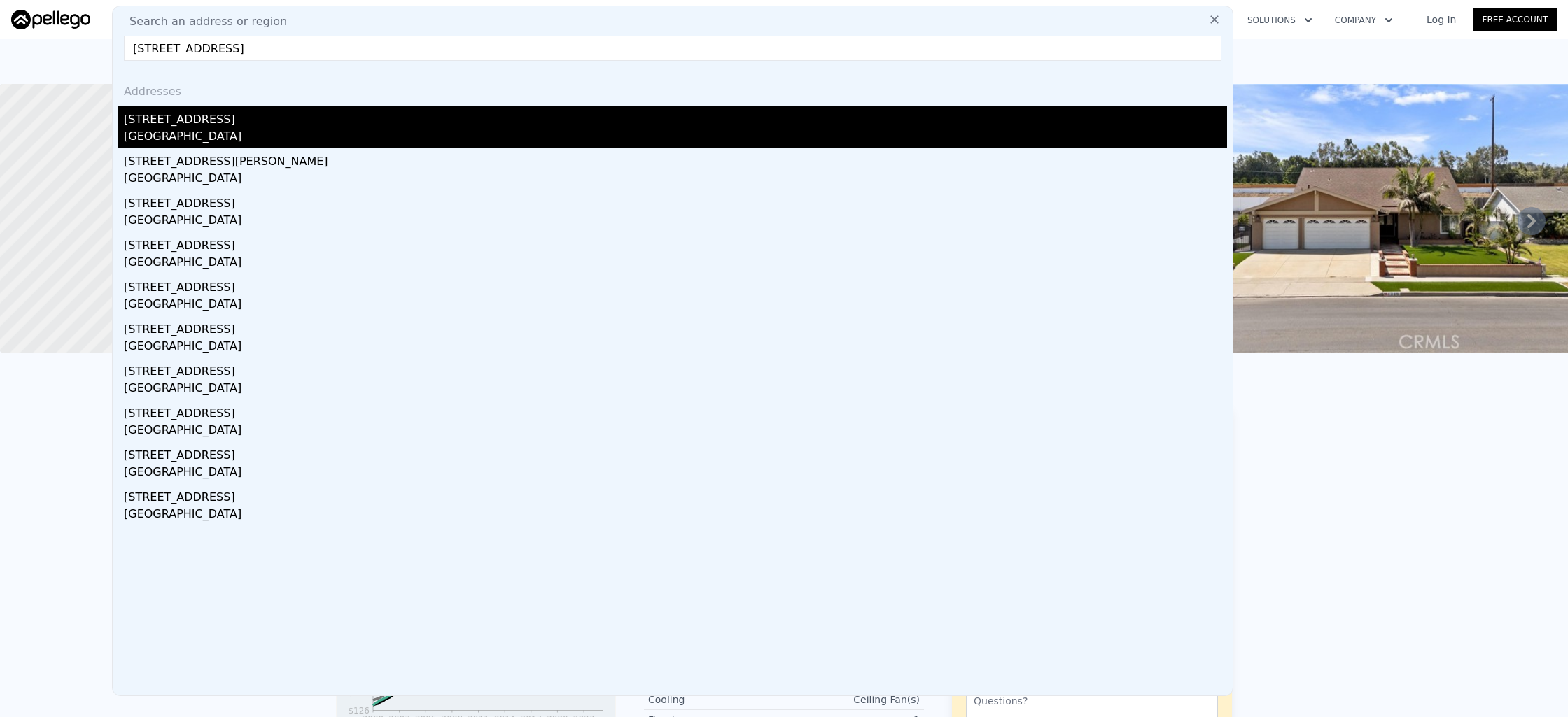
type input "[STREET_ADDRESS]"
click at [394, 112] on div "[STREET_ADDRESS]" at bounding box center [676, 117] width 1103 height 22
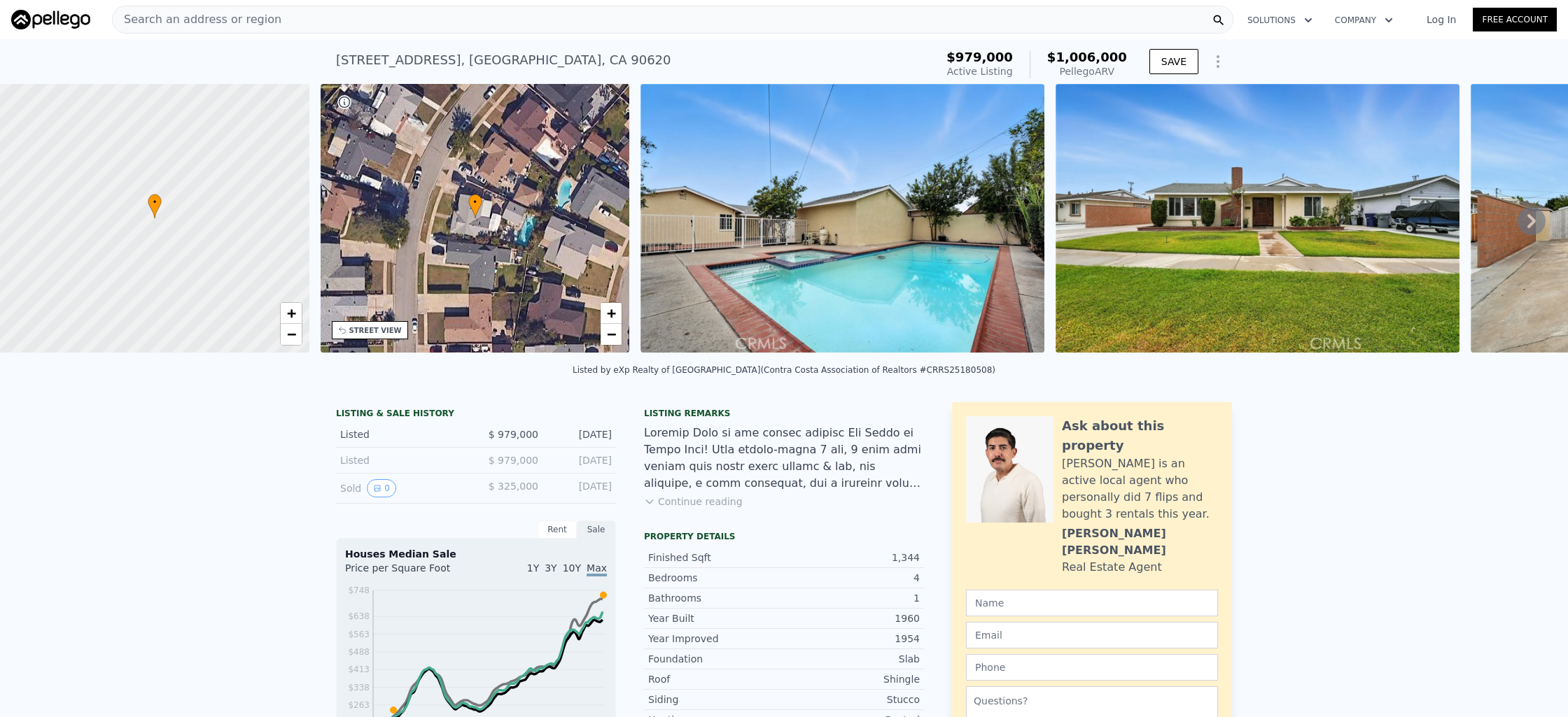
click at [692, 25] on div "Search an address or region" at bounding box center [673, 19] width 1121 height 28
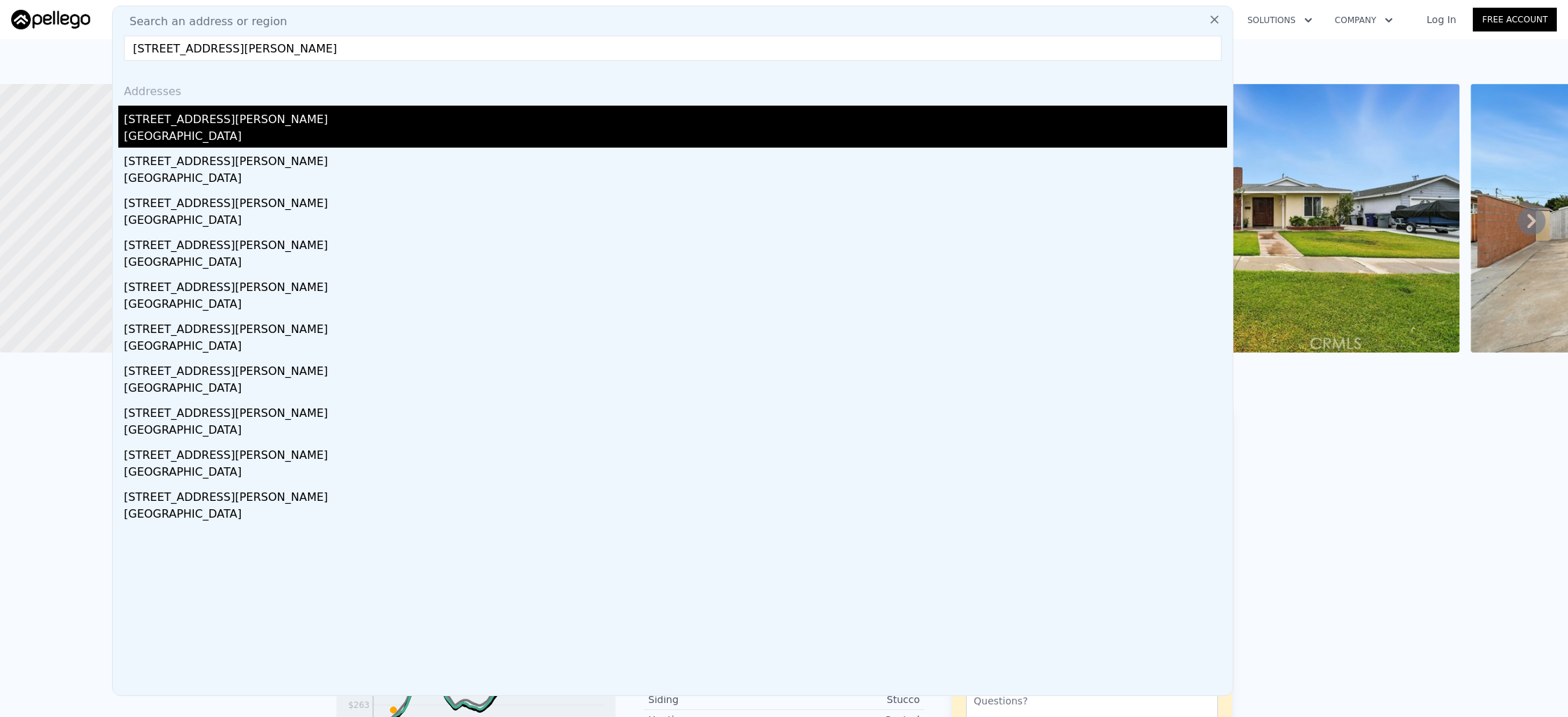
type input "[STREET_ADDRESS][PERSON_NAME]"
click at [339, 123] on div "[STREET_ADDRESS][PERSON_NAME]" at bounding box center [676, 117] width 1103 height 22
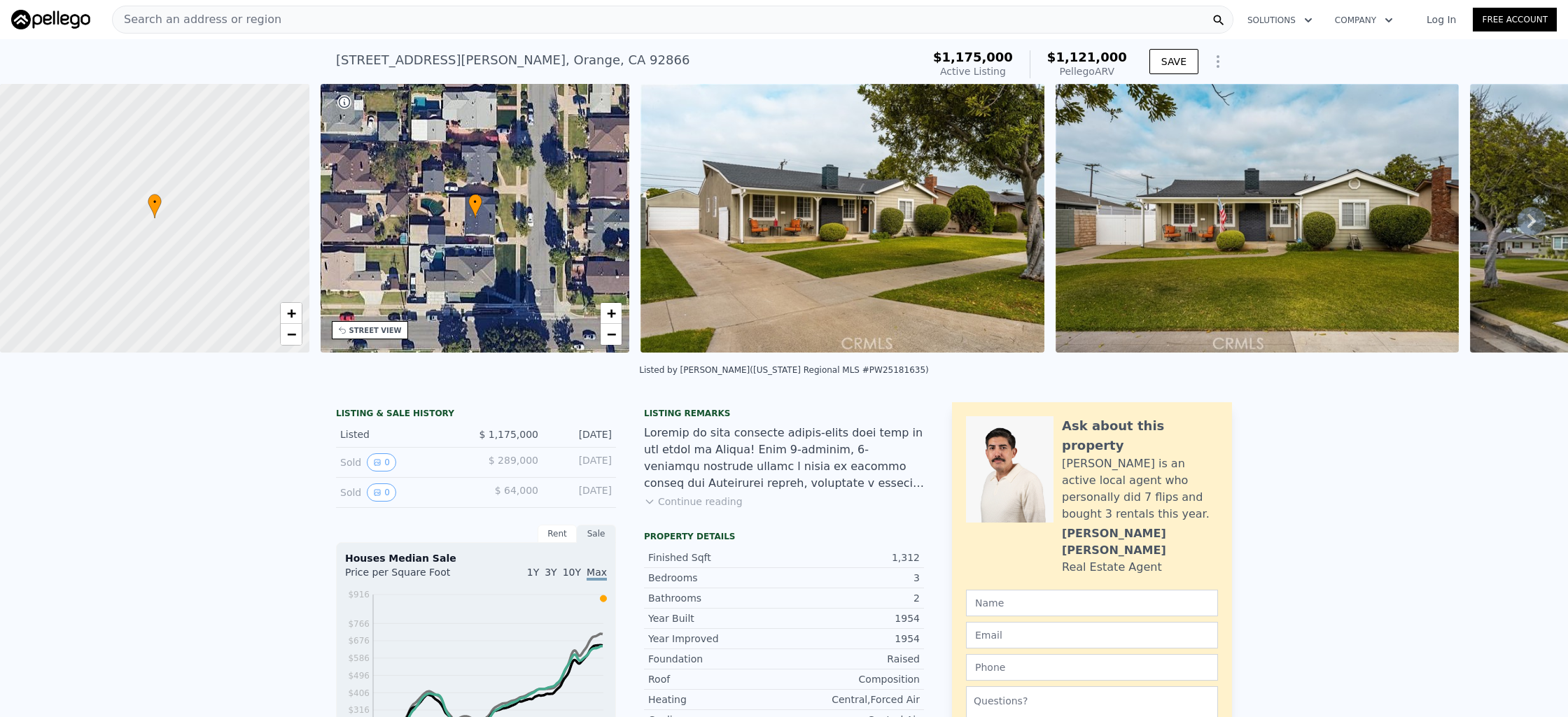
click at [513, 30] on div "Search an address or region" at bounding box center [673, 19] width 1121 height 28
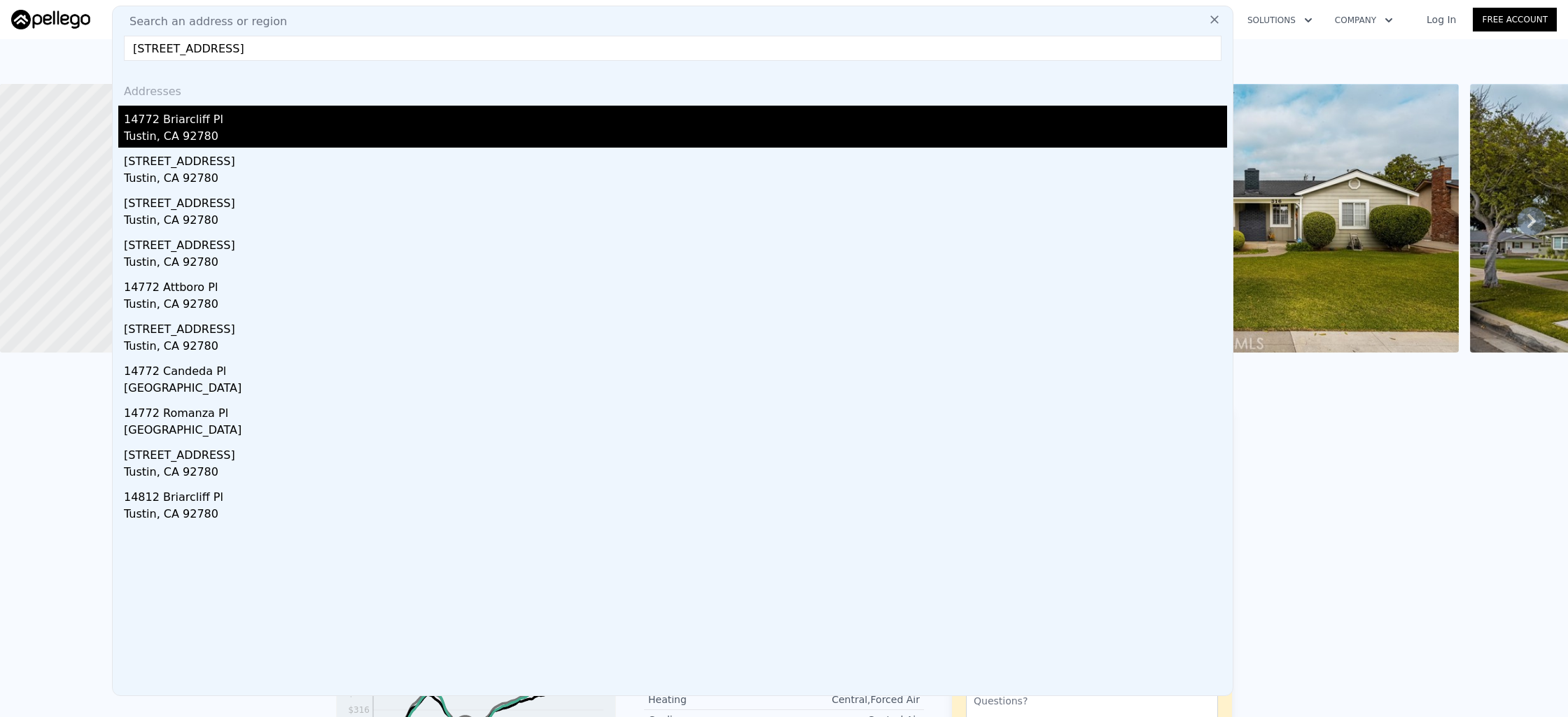
type input "[STREET_ADDRESS]"
click at [393, 146] on div "Tustin, CA 92780" at bounding box center [676, 138] width 1103 height 19
